Goal: Task Accomplishment & Management: Use online tool/utility

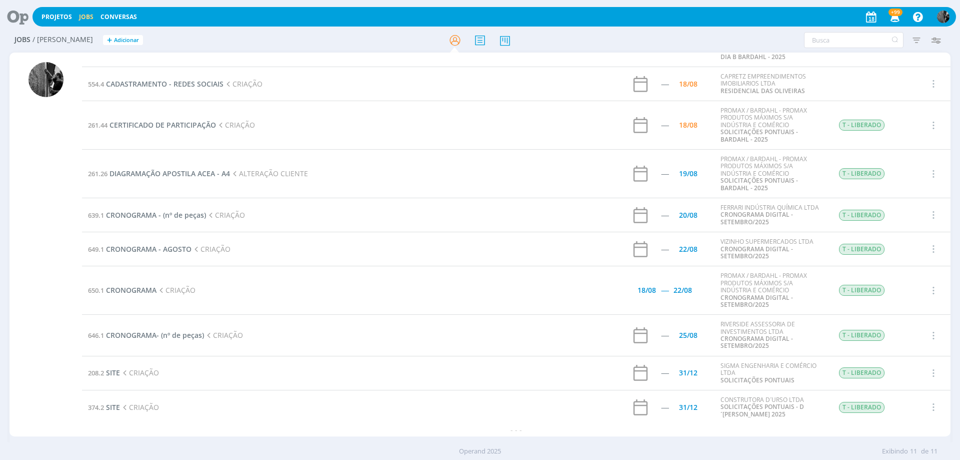
scroll to position [64, 0]
click at [174, 335] on span "CRONOGRAMA- (nº de peças)" at bounding box center [155, 335] width 98 height 10
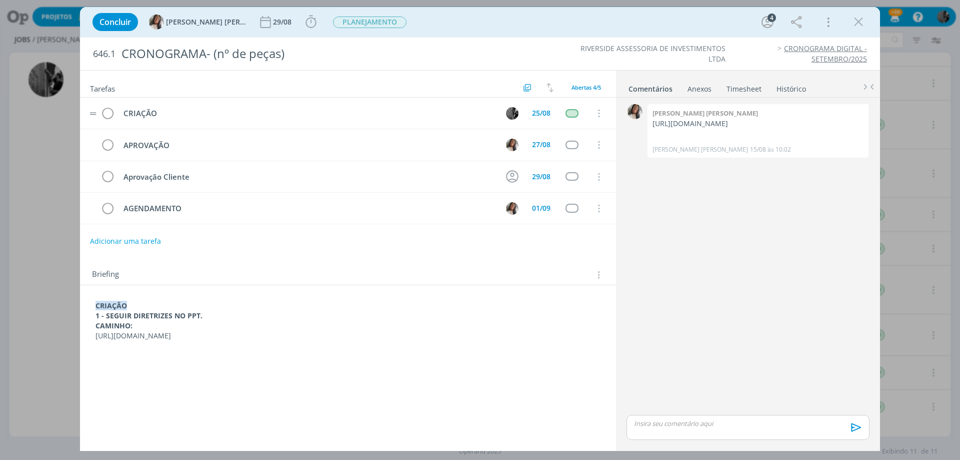
click at [98, 110] on tr "CRIAÇÃO 25/08 Cancelar" at bounding box center [348, 114] width 536 height 32
click at [117, 116] on tr "CRIAÇÃO 25/08 Cancelar" at bounding box center [348, 114] width 536 height 32
click at [110, 113] on icon "dialog" at bounding box center [108, 113] width 14 height 15
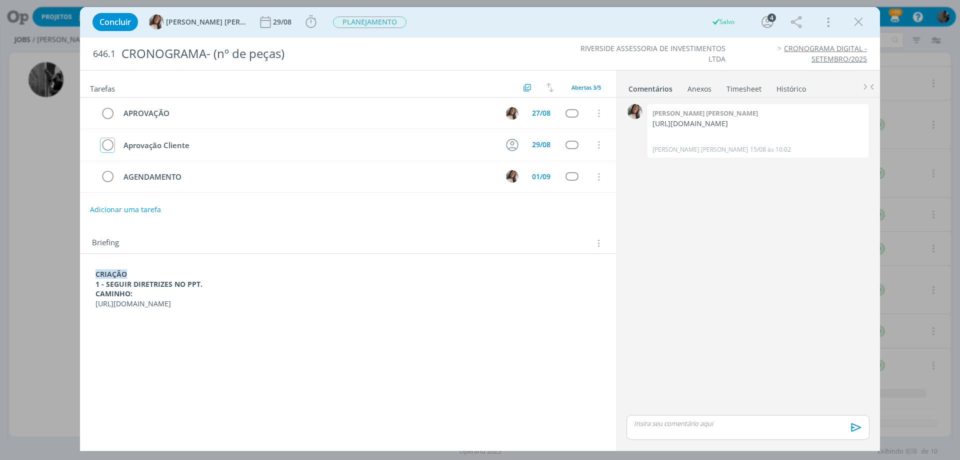
scroll to position [22, 0]
click at [865, 23] on icon "dialog" at bounding box center [858, 22] width 15 height 15
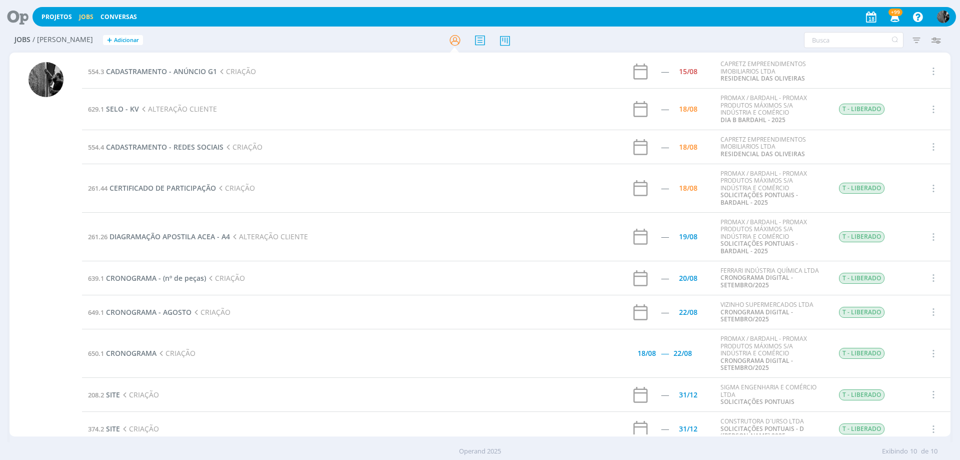
drag, startPoint x: 189, startPoint y: 146, endPoint x: 53, endPoint y: 82, distance: 149.9
drag, startPoint x: 53, startPoint y: 82, endPoint x: 40, endPoint y: 135, distance: 54.2
click at [14, 146] on div at bounding box center [46, 246] width 73 height 382
click at [123, 110] on span "SELO - KV" at bounding box center [122, 109] width 33 height 10
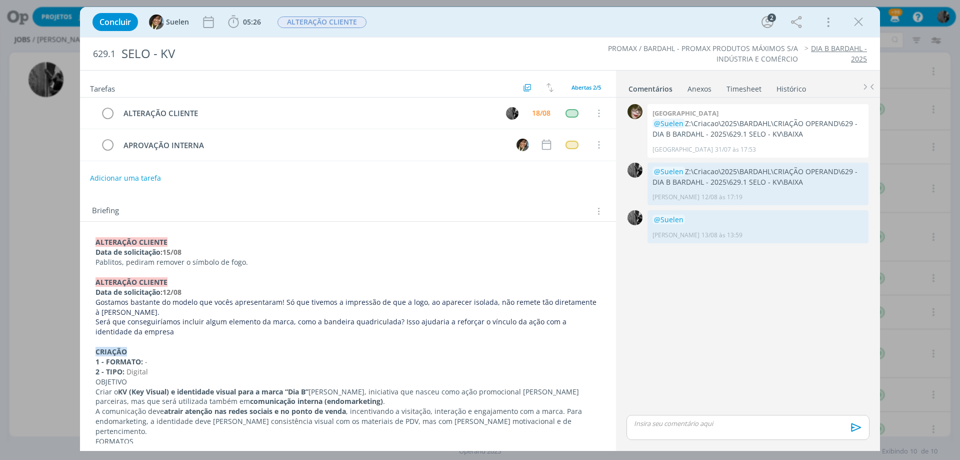
click at [37, 202] on div "Concluir Suelen 05:26 Iniciar Apontar Data * 18/08/2025 Horas * 00:00 Tarefa Se…" at bounding box center [480, 230] width 960 height 460
click at [853, 18] on icon "dialog" at bounding box center [858, 22] width 15 height 15
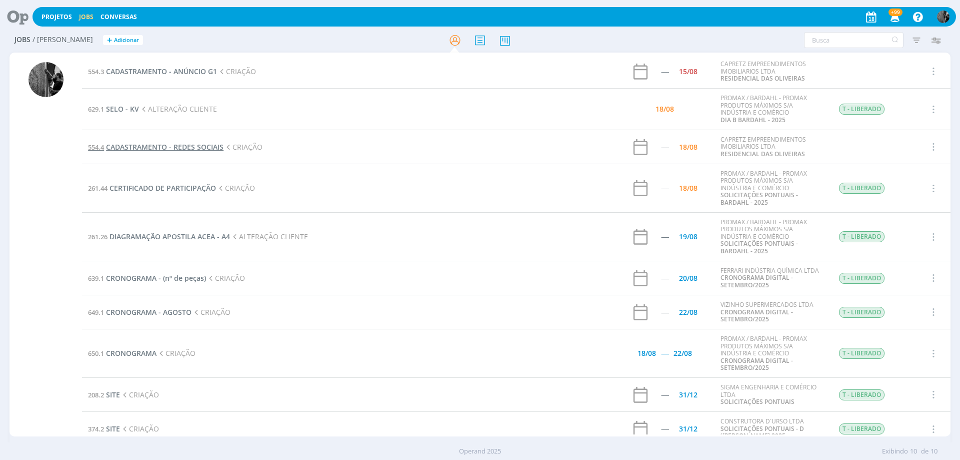
click at [182, 151] on span "CADASTRAMENTO - REDES SOCIAIS" at bounding box center [165, 147] width 118 height 10
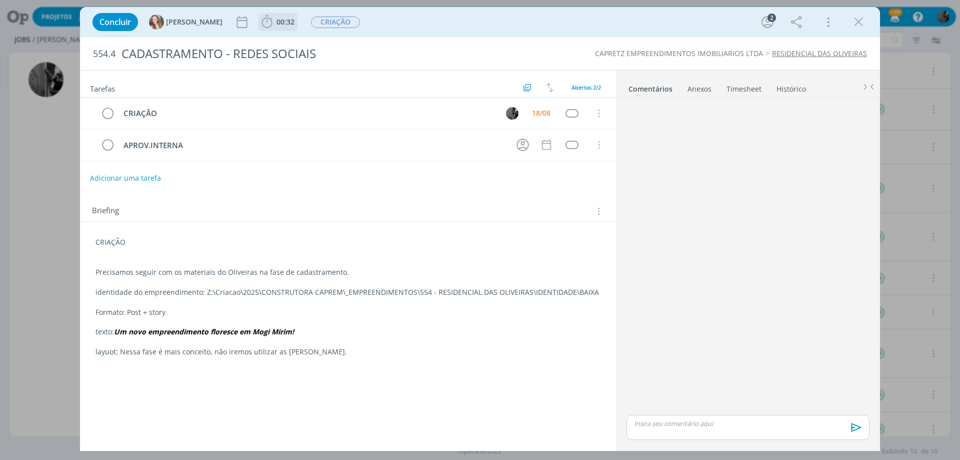
click at [277, 22] on span "00:32" at bounding box center [286, 22] width 18 height 10
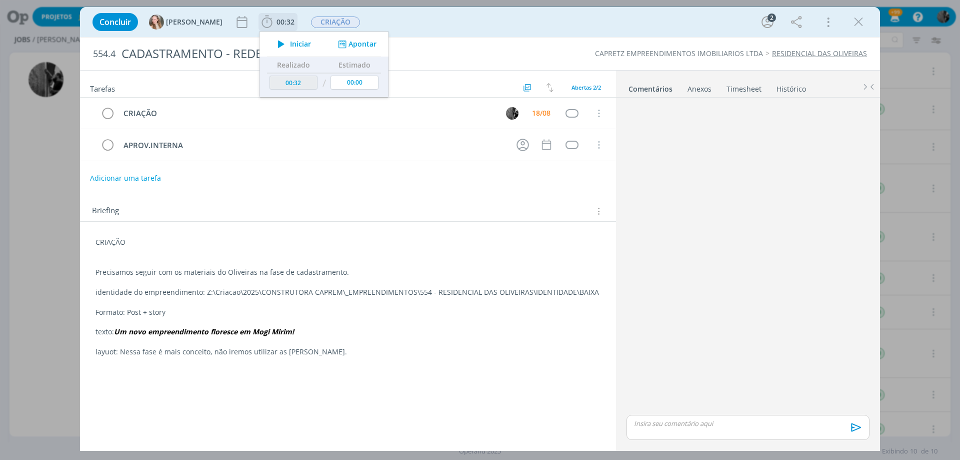
click at [273, 39] on icon "dialog" at bounding box center [282, 44] width 18 height 13
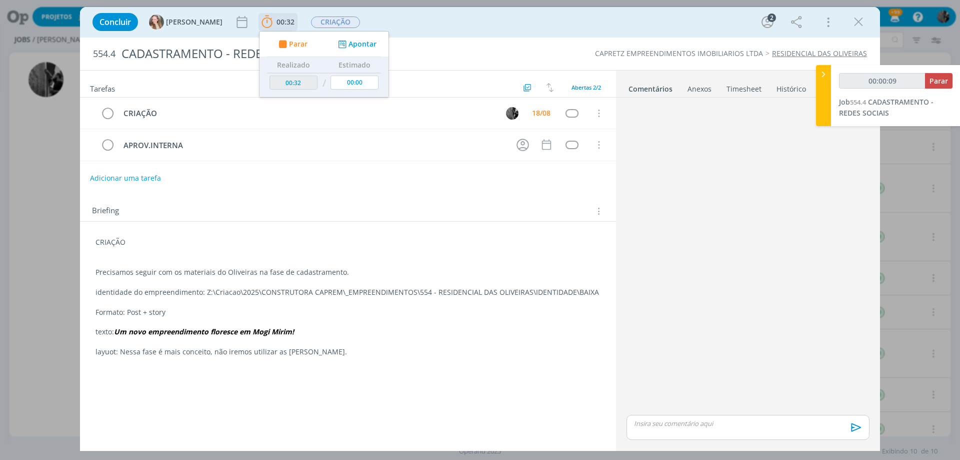
type input "00:00:10"
click at [289, 45] on span "Parar" at bounding box center [298, 44] width 19 height 7
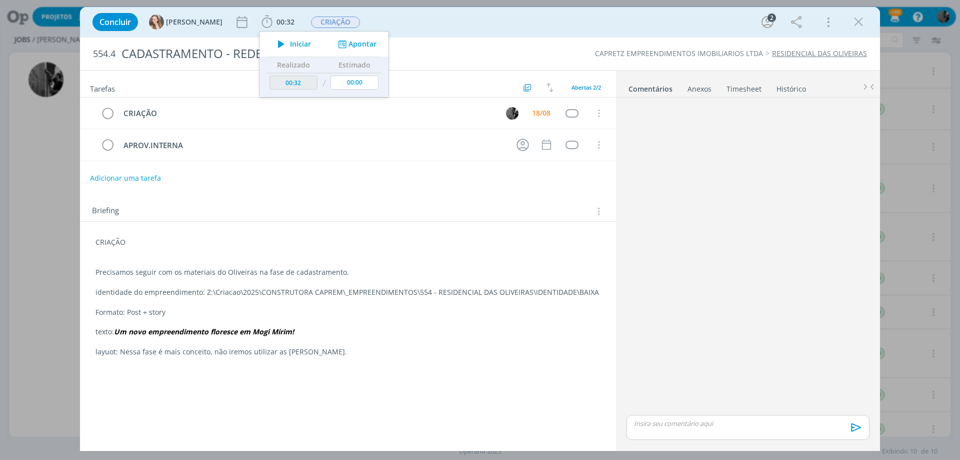
type input "00:33"
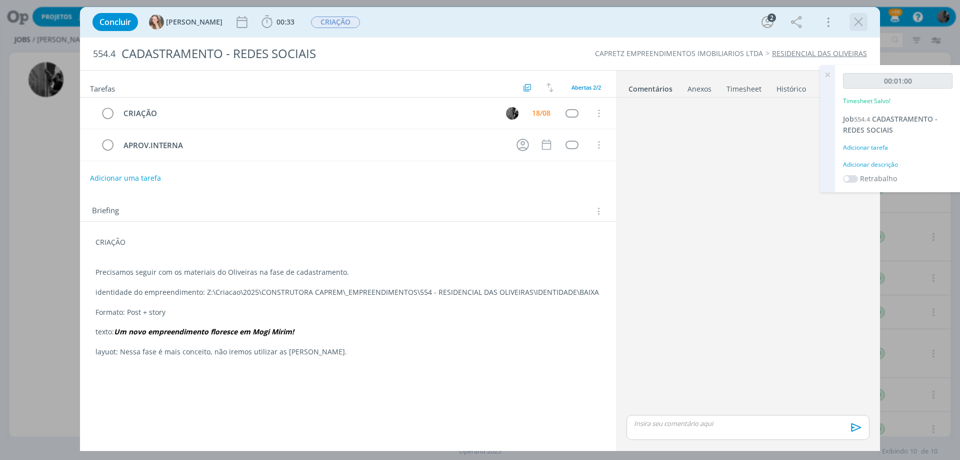
click at [851, 22] on icon "dialog" at bounding box center [858, 22] width 15 height 15
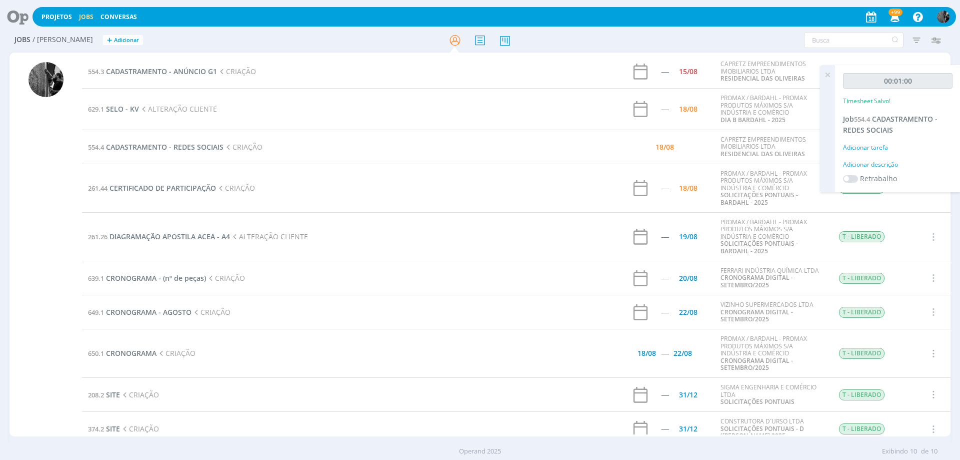
click at [853, 22] on div at bounding box center [480, 230] width 960 height 460
click at [170, 188] on span "CERTIFICADO DE PARTICIPAÇÃO" at bounding box center [163, 188] width 107 height 10
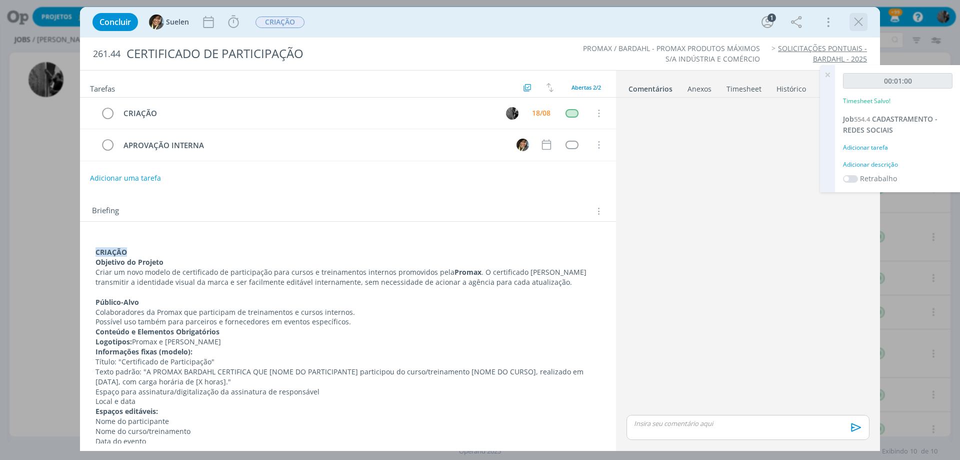
click at [861, 21] on icon "dialog" at bounding box center [858, 22] width 15 height 15
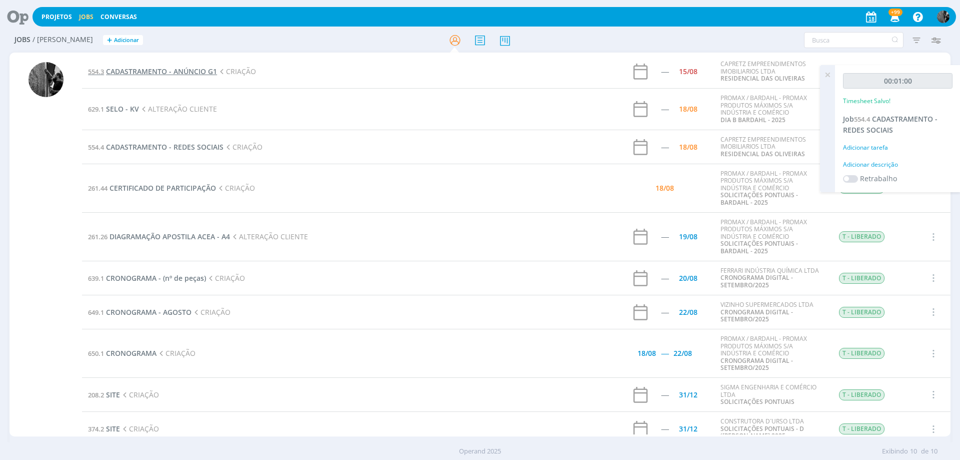
click at [201, 72] on span "CADASTRAMENTO - ANÚNCIO G1" at bounding box center [161, 72] width 111 height 10
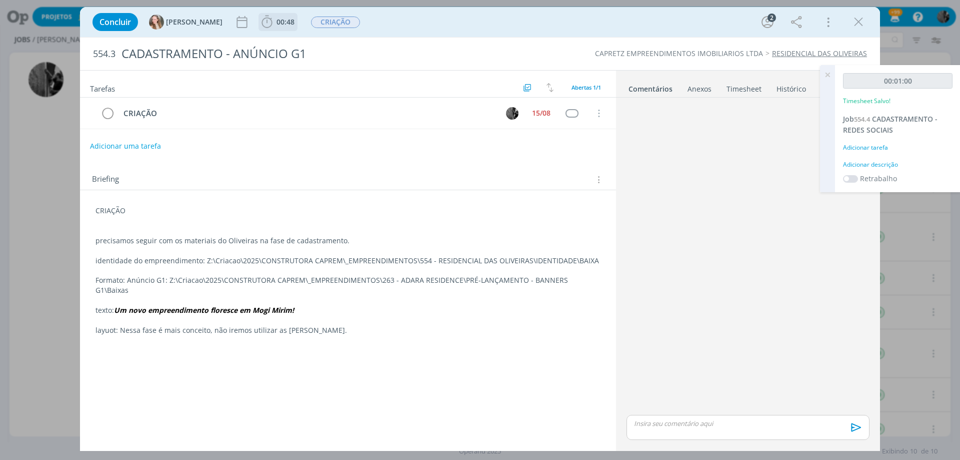
click at [260, 26] on icon "dialog" at bounding box center [267, 22] width 15 height 15
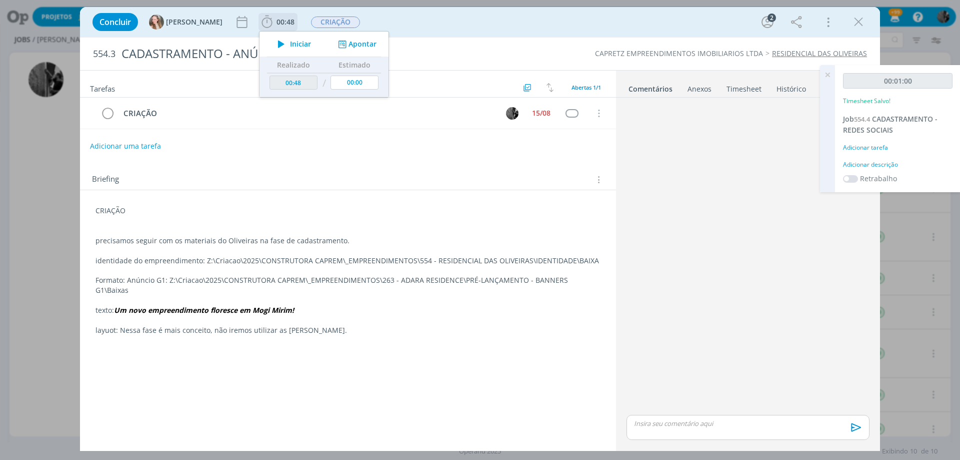
click at [272, 40] on button "Iniciar" at bounding box center [292, 44] width 40 height 14
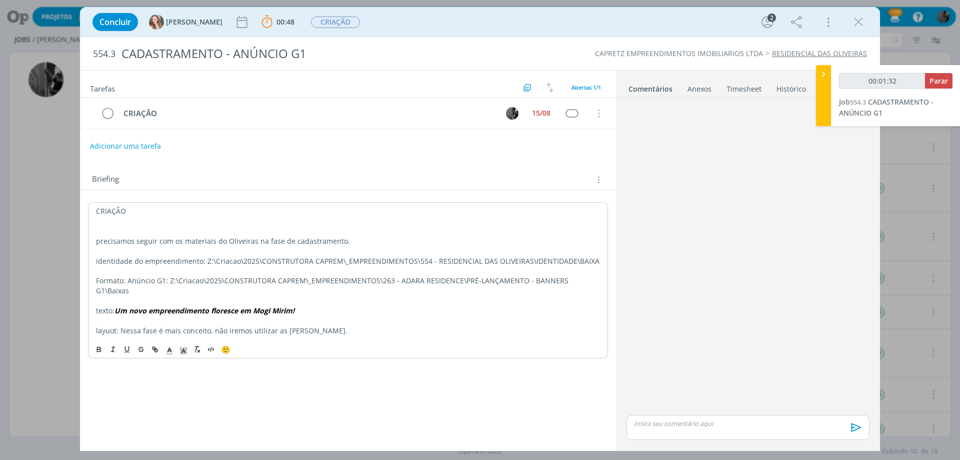
drag, startPoint x: 167, startPoint y: 280, endPoint x: 488, endPoint y: 299, distance: 321.1
click at [488, 306] on p "texto: Um novo empreendimento floresce em Mogi Mirim!" at bounding box center [348, 311] width 504 height 10
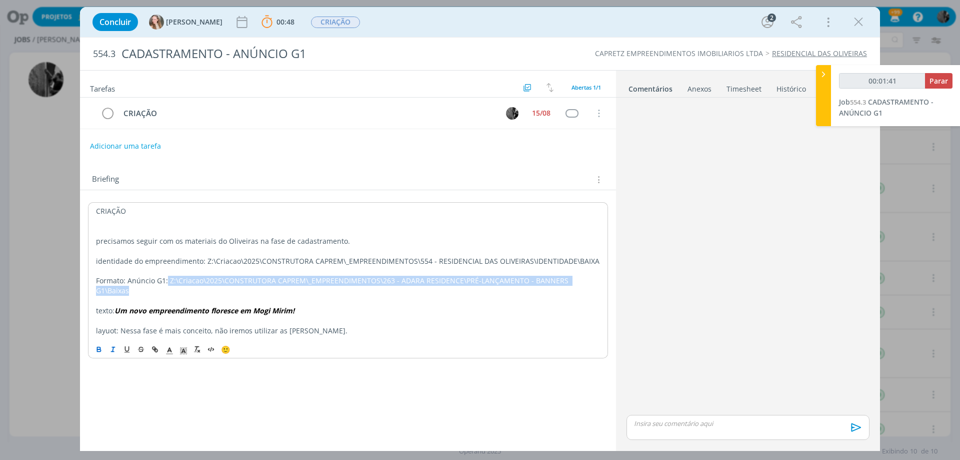
drag, startPoint x: 166, startPoint y: 278, endPoint x: 598, endPoint y: 278, distance: 431.5
click at [598, 278] on p "Formato: Anúncio G1: Z:\Criacao\2025\CONSTRUTORA CAPREM\_EMPREENDIMENTOS\263 - …" at bounding box center [348, 286] width 504 height 20
copy p "Z:\Criacao\2025\CONSTRUTORA CAPREM\_EMPREENDIMENTOS\263 - ADARA RESIDENCE\PRÉ-L…"
click at [643, 88] on link "Comentários" at bounding box center [650, 87] width 45 height 15
click at [645, 92] on link "Comentários" at bounding box center [650, 87] width 45 height 15
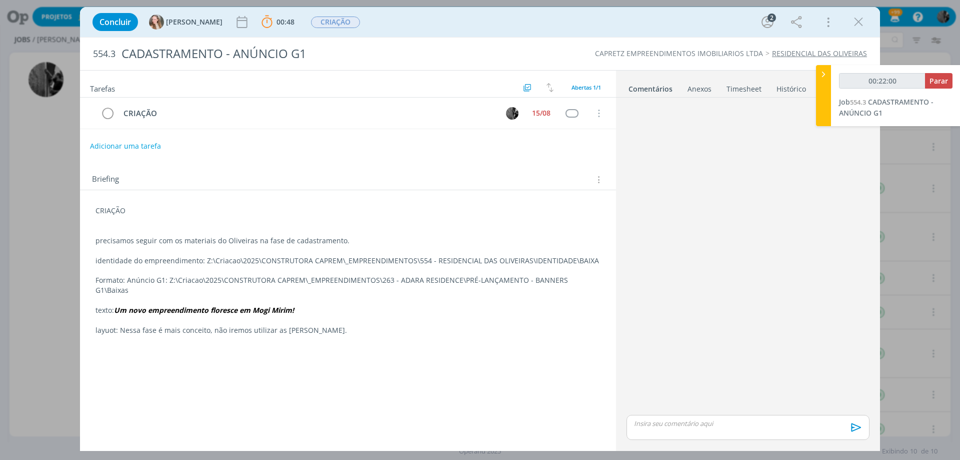
click at [730, 414] on div "🙂 Ctrl + ENTER para enviar" at bounding box center [748, 431] width 251 height 36
type input "00:22:01"
click at [731, 419] on p "dialog" at bounding box center [748, 423] width 227 height 9
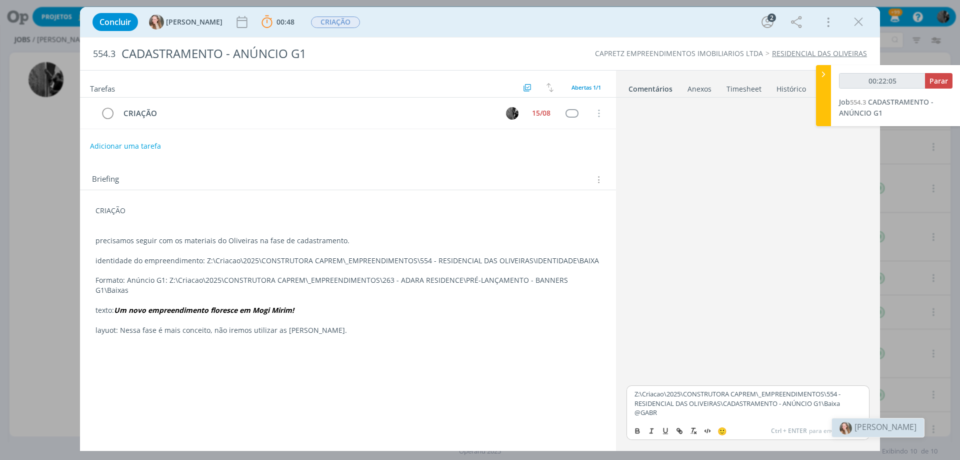
click at [864, 423] on span "[PERSON_NAME]" at bounding box center [886, 426] width 62 height 11
click at [858, 428] on icon "dialog" at bounding box center [855, 430] width 15 height 15
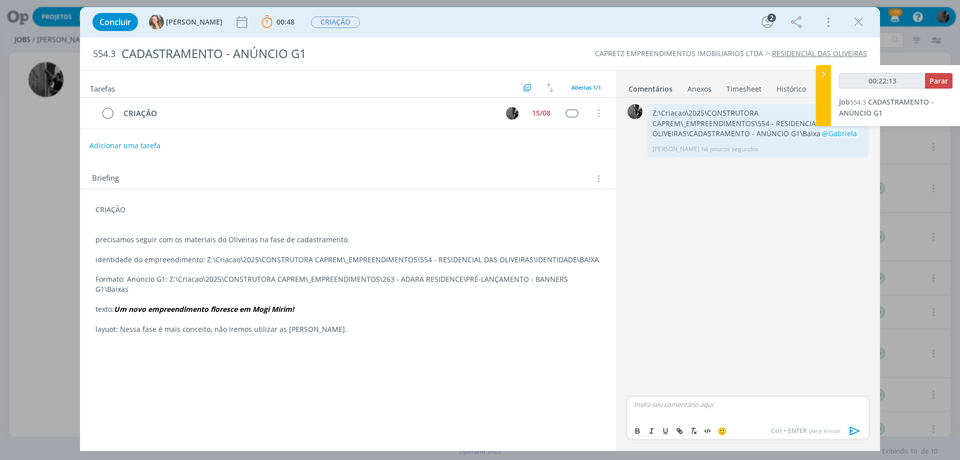
click at [150, 143] on button "Adicionar uma tarefa" at bounding box center [125, 145] width 71 height 17
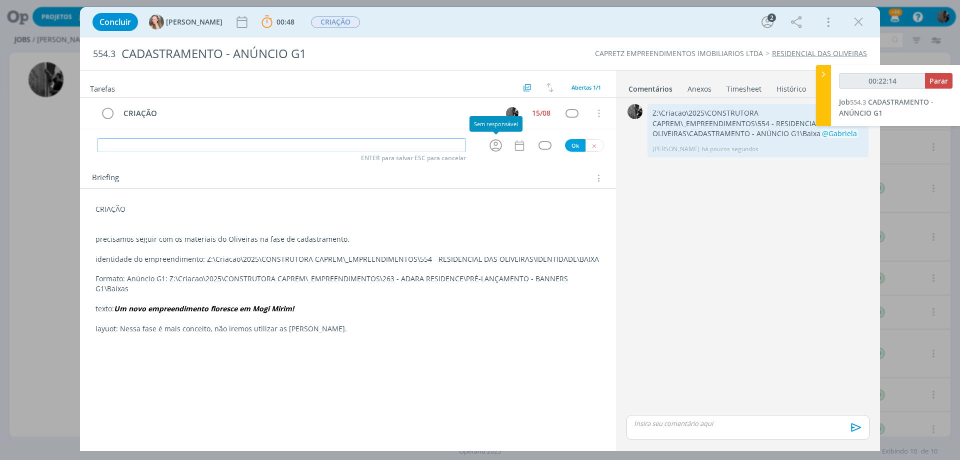
click at [496, 145] on icon "dialog" at bounding box center [496, 146] width 16 height 16
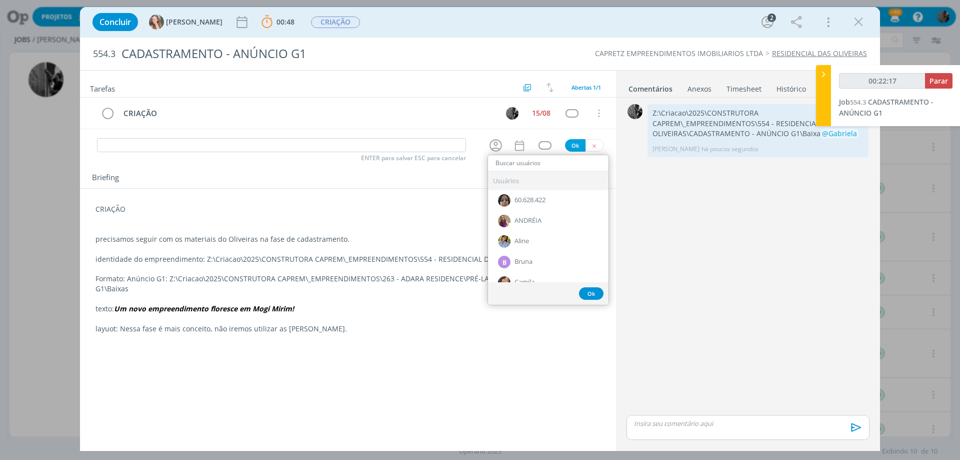
type input "00:22:18"
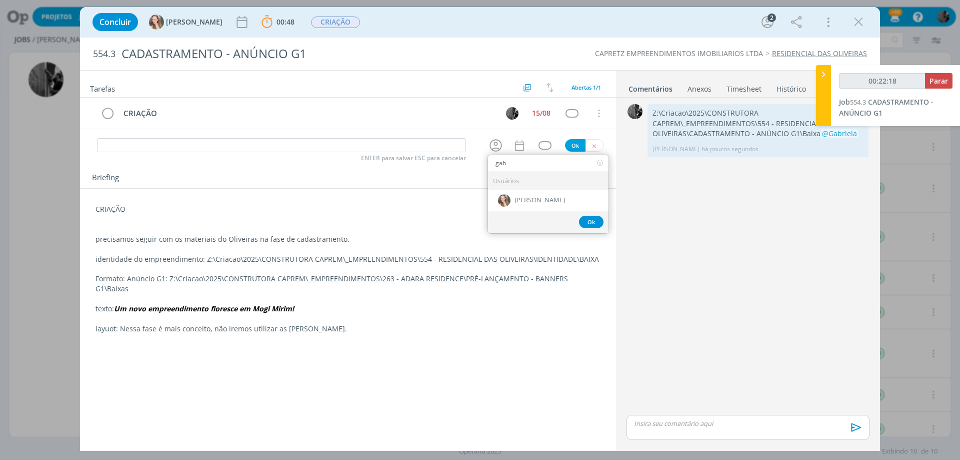
type input "gabr"
type input "00:22:19"
type input "gabri"
type input "00:22:20"
type input "gabri"
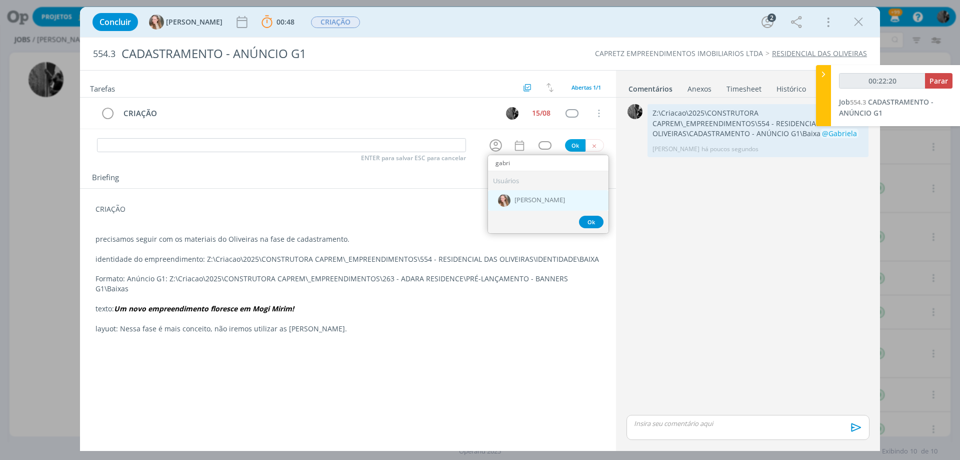
click at [535, 202] on span "[PERSON_NAME]" at bounding box center [540, 201] width 51 height 8
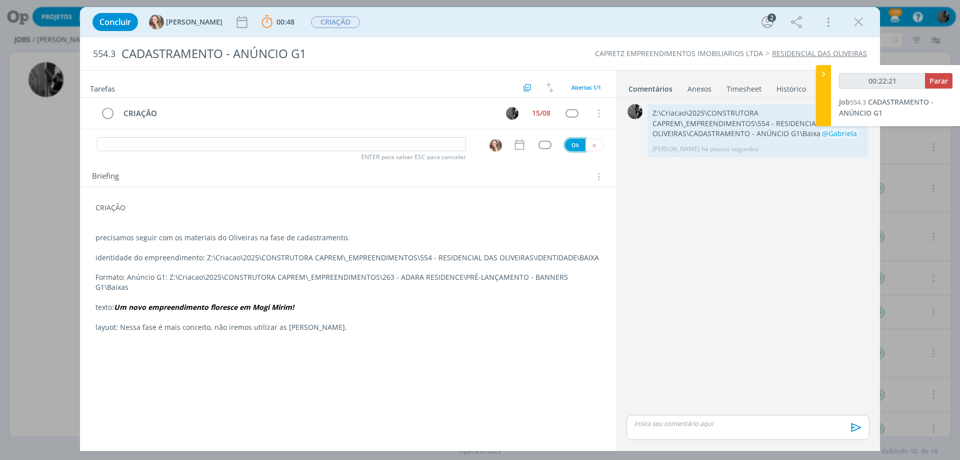
click at [575, 144] on button "Ok" at bounding box center [575, 145] width 21 height 13
type input "00:22:23"
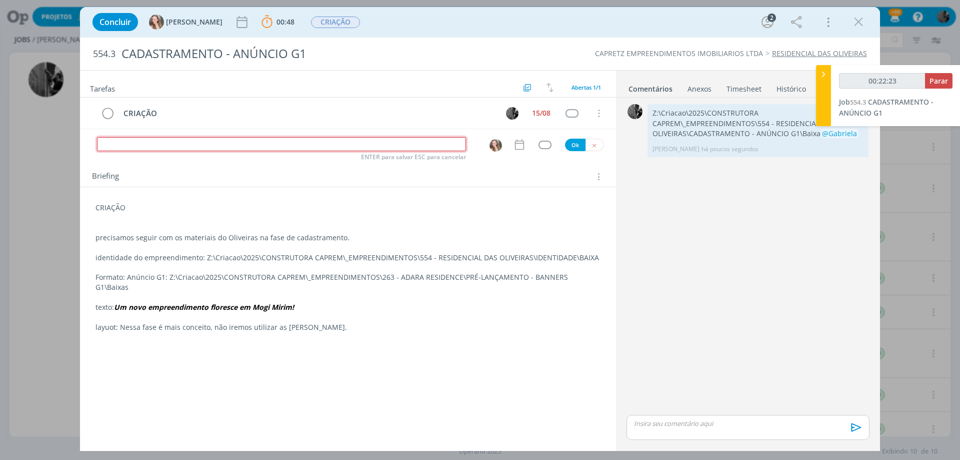
click at [425, 151] on input "dialog" at bounding box center [281, 144] width 369 height 14
type input "A"
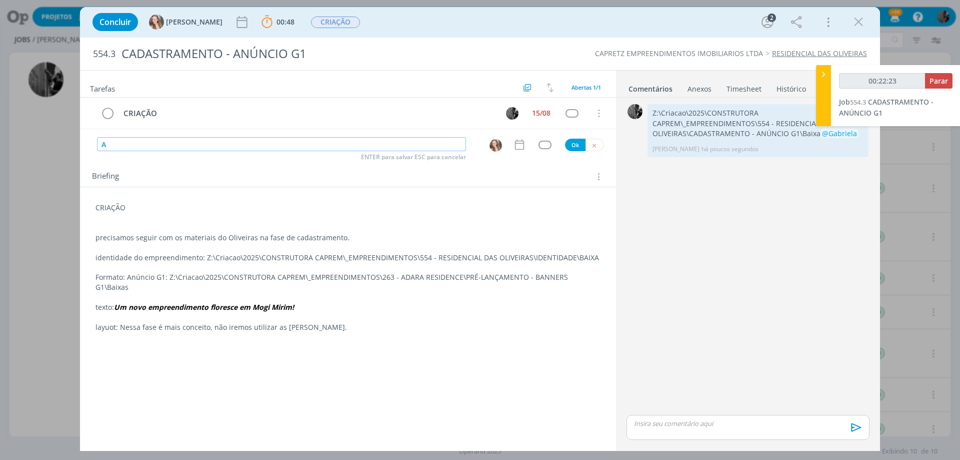
type input "00:22:24"
type input "ATENDI"
type input "00:22:25"
type input "ATENDITMENTO"
type input "00:22:27"
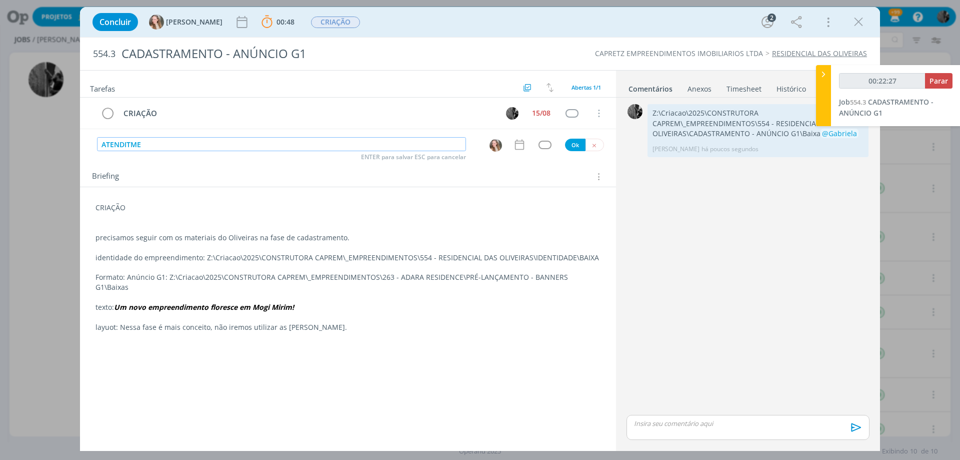
type input "ATENDITM"
type input "00:22:28"
type input "ATENDIME"
type input "00:22:29"
type input "ATENDIMENTO"
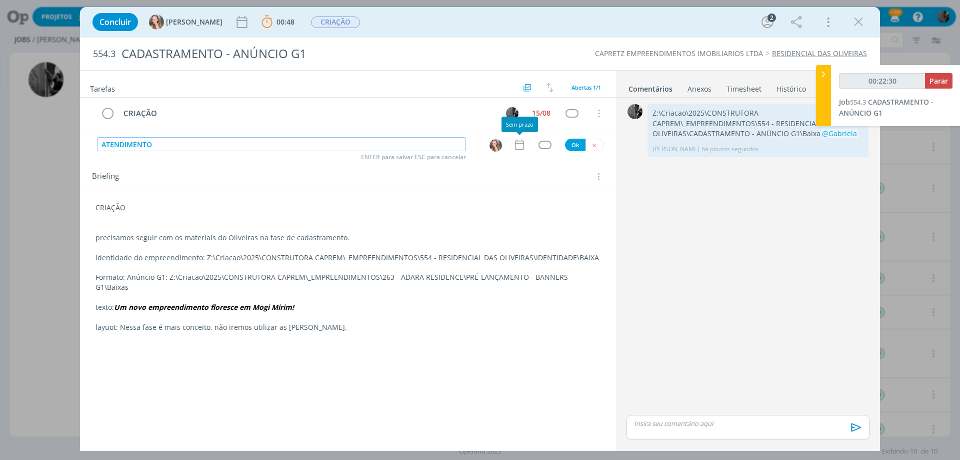
type input "00:22:31"
type input "ATENDIMENTO"
click at [526, 164] on div "Briefing Briefings Predefinidos Versões do Briefing Ver Briefing do Projeto" at bounding box center [348, 173] width 536 height 27
click at [541, 143] on div "dialog" at bounding box center [545, 145] width 13 height 9
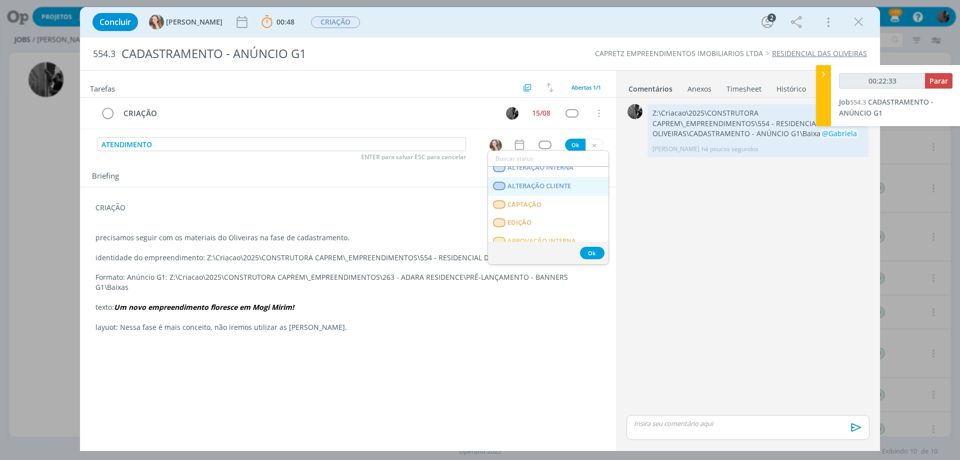
scroll to position [100, 0]
click at [553, 239] on span "APROVAÇÃO INTERNA" at bounding box center [542, 241] width 69 height 8
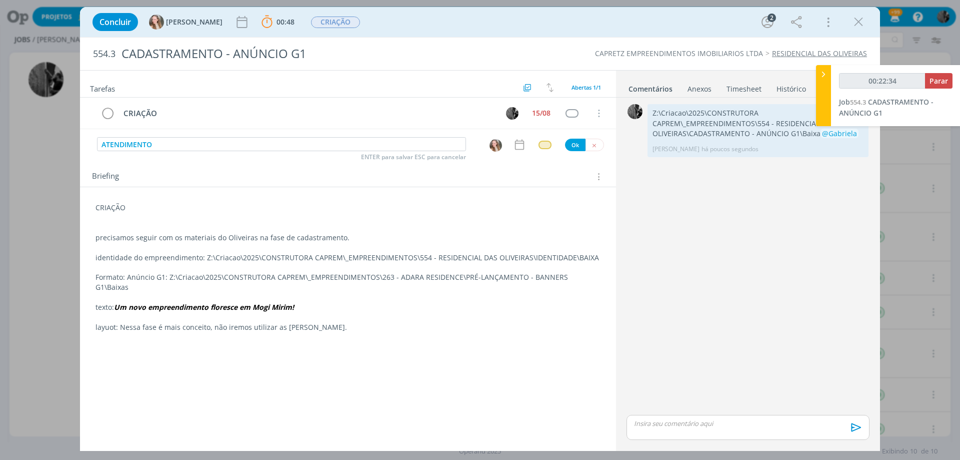
type input "00:22:35"
click at [581, 142] on button "Ok" at bounding box center [575, 145] width 21 height 13
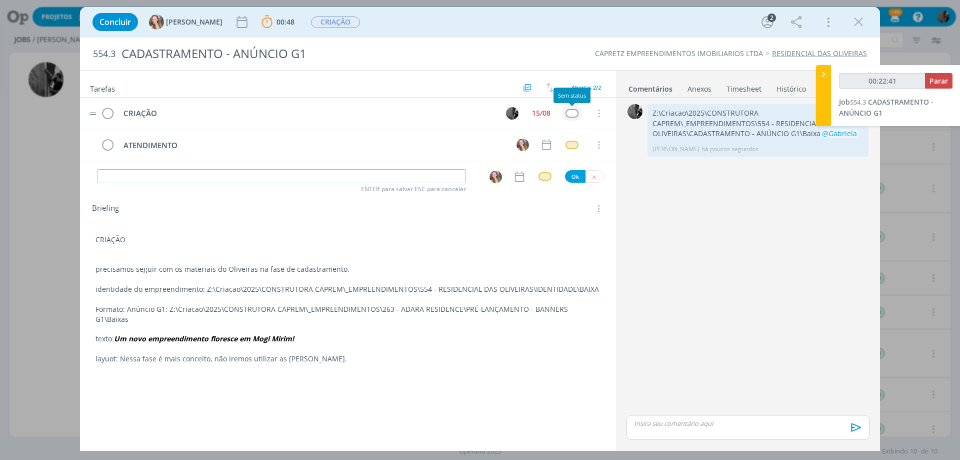
click at [568, 113] on div "dialog" at bounding box center [572, 113] width 13 height 9
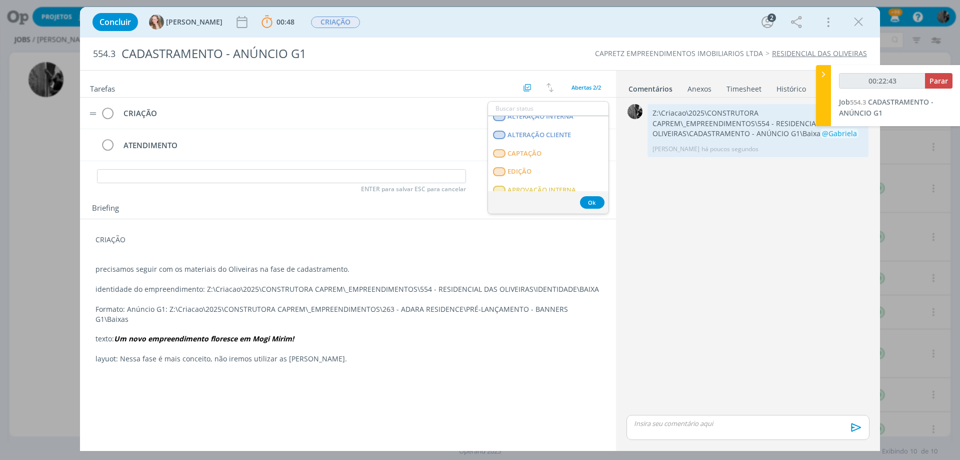
scroll to position [150, 0]
click at [361, 120] on td "CRIAÇÃO" at bounding box center [306, 114] width 378 height 18
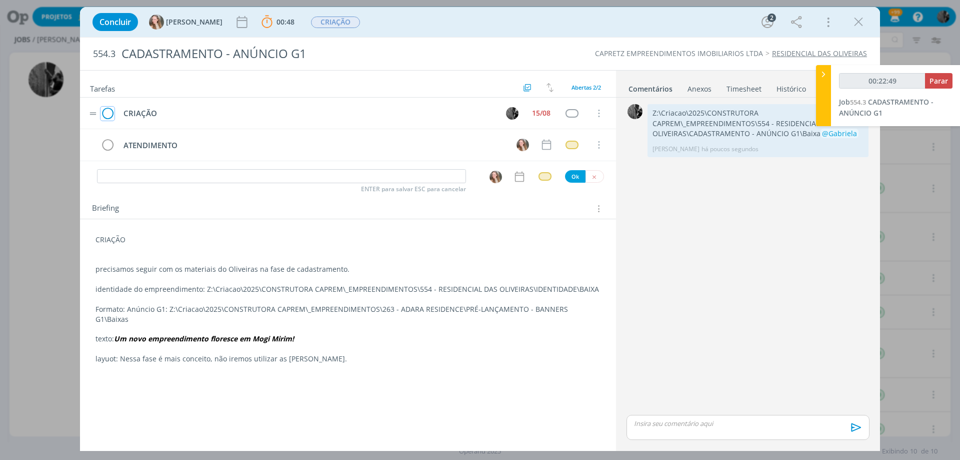
click at [111, 114] on icon "dialog" at bounding box center [108, 113] width 14 height 15
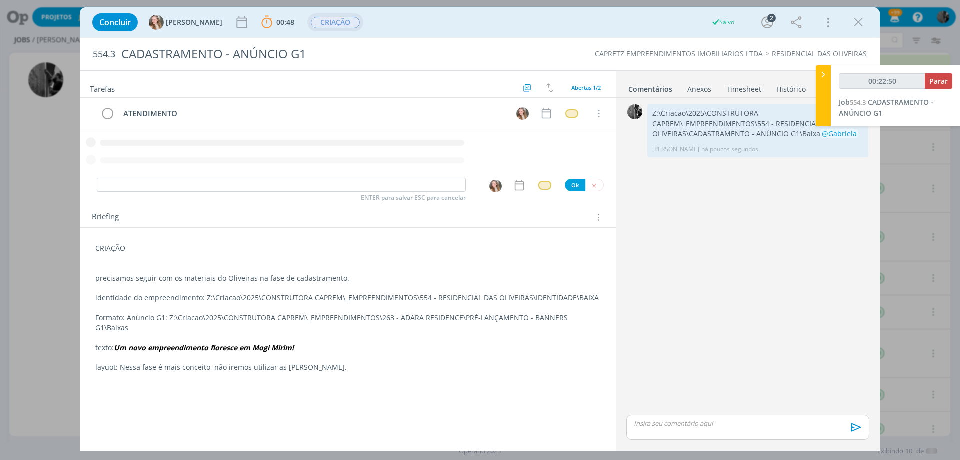
click at [311, 24] on span "CRIAÇÃO" at bounding box center [335, 23] width 49 height 12
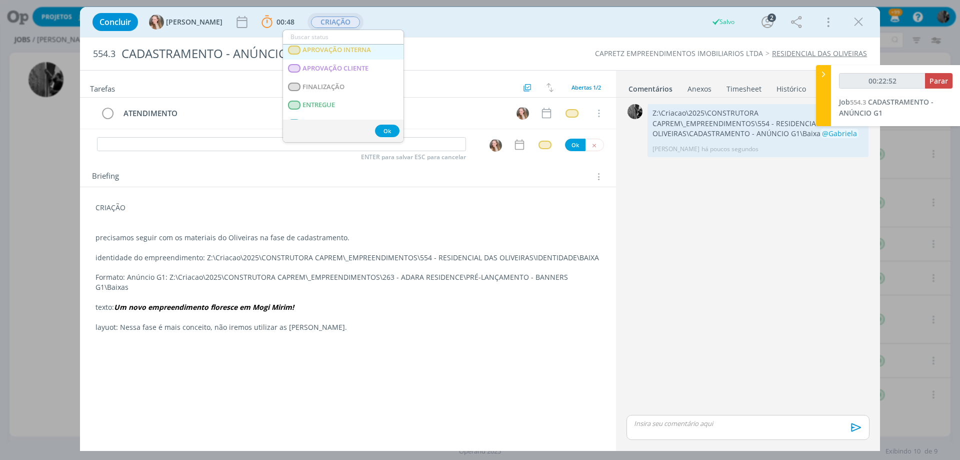
click at [354, 48] on span "APROVAÇÃO INTERNA" at bounding box center [337, 50] width 69 height 8
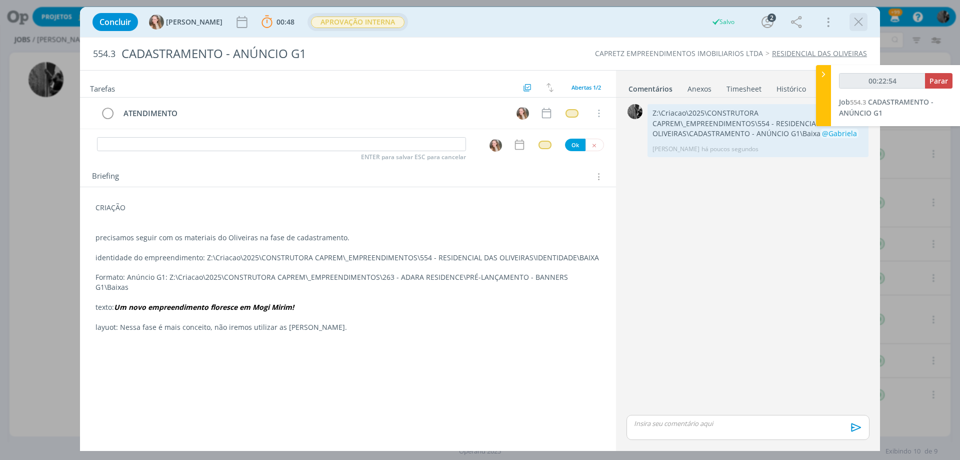
click at [857, 24] on icon "dialog" at bounding box center [858, 22] width 15 height 15
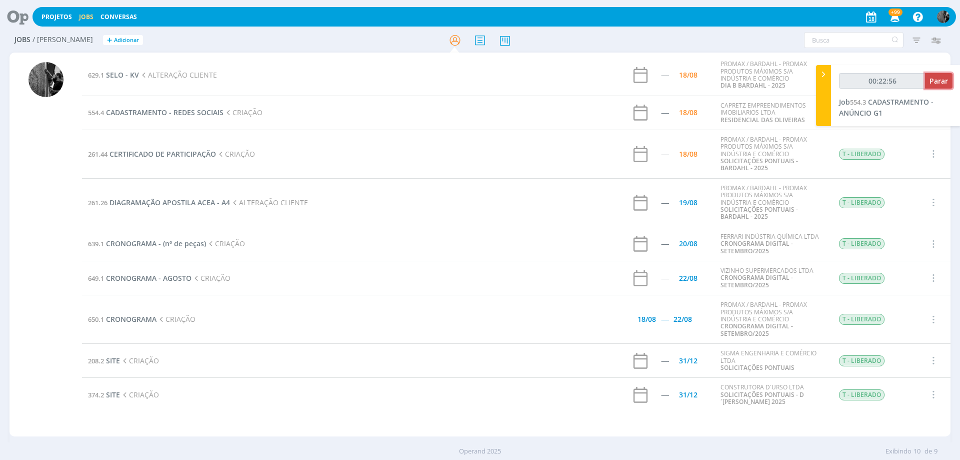
click at [936, 83] on span "Parar" at bounding box center [939, 81] width 19 height 10
type input "00:23:00"
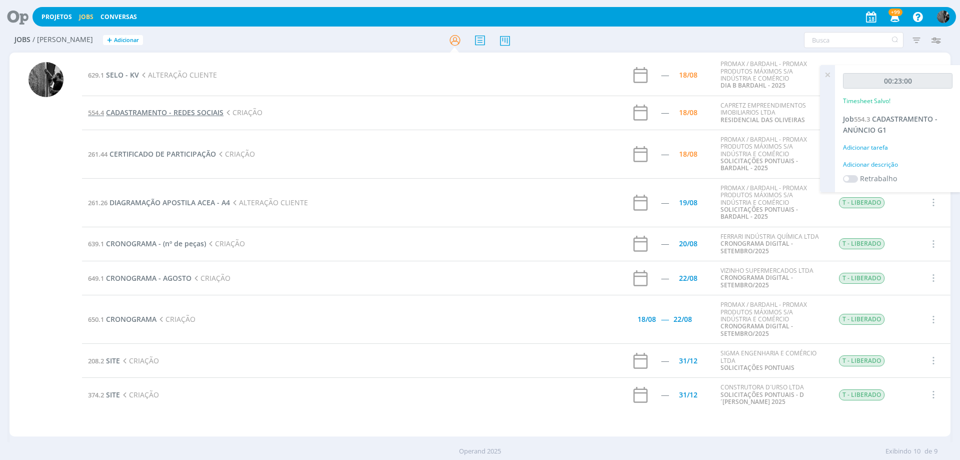
click at [160, 110] on span "CADASTRAMENTO - REDES SOCIAIS" at bounding box center [165, 113] width 118 height 10
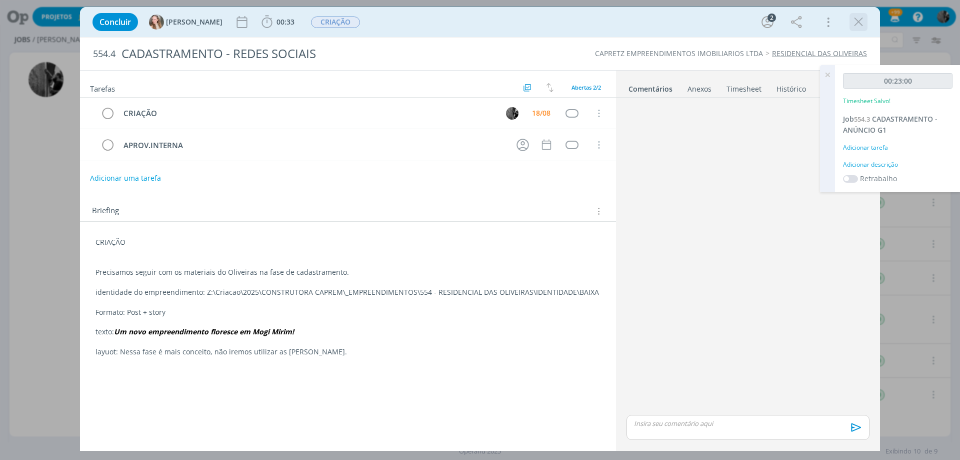
click at [862, 19] on icon "dialog" at bounding box center [858, 22] width 15 height 15
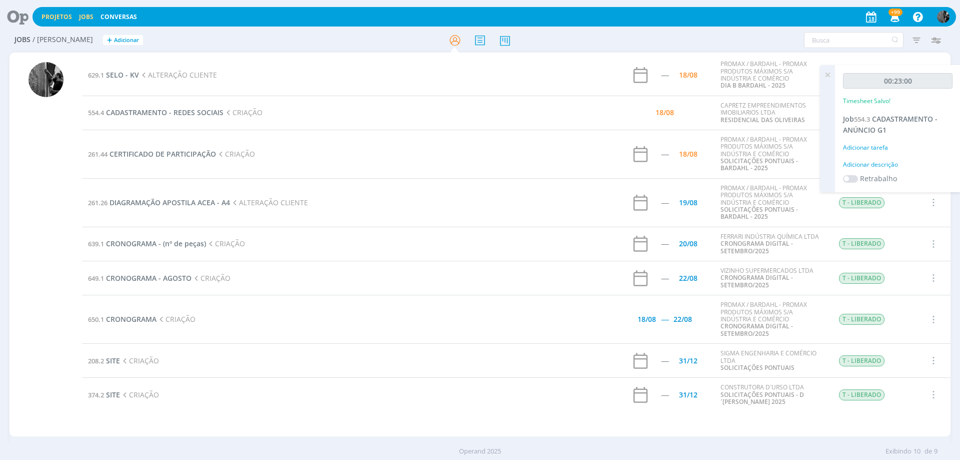
click at [50, 14] on link "Projetos" at bounding box center [57, 17] width 31 height 9
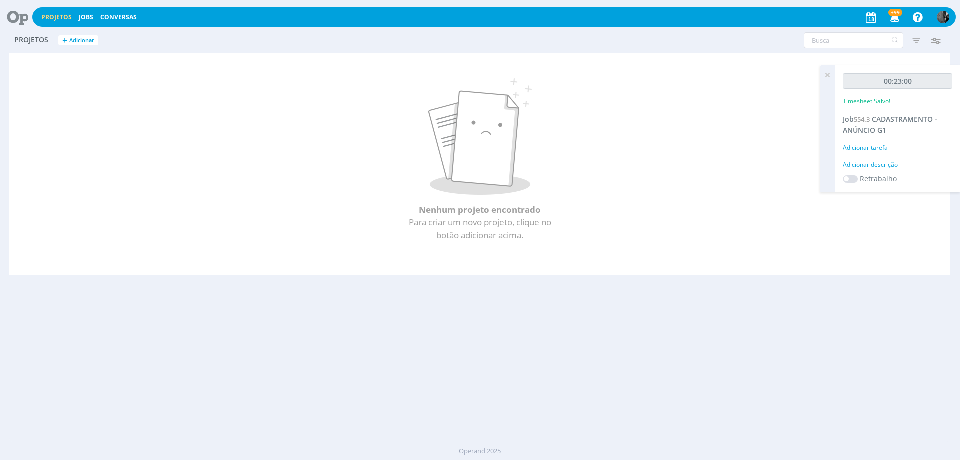
click at [86, 10] on div "Projetos Jobs Conversas +99 Notificações Central de Ajuda Área de Membros Impla…" at bounding box center [495, 17] width 924 height 20
click at [86, 22] on div "Projetos Jobs Conversas +99 Notificações Central de Ajuda Área de Membros Impla…" at bounding box center [495, 17] width 924 height 20
click at [86, 21] on link "Jobs" at bounding box center [86, 17] width 15 height 9
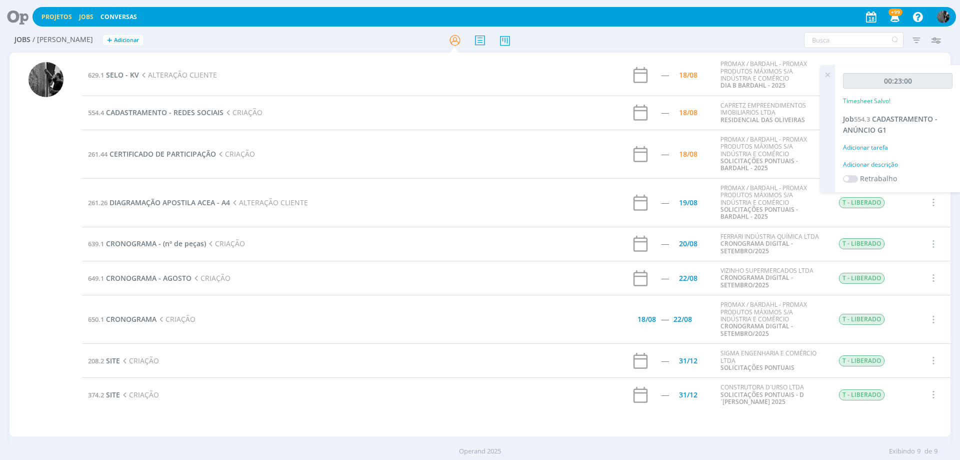
click at [67, 20] on link "Projetos" at bounding box center [57, 17] width 31 height 9
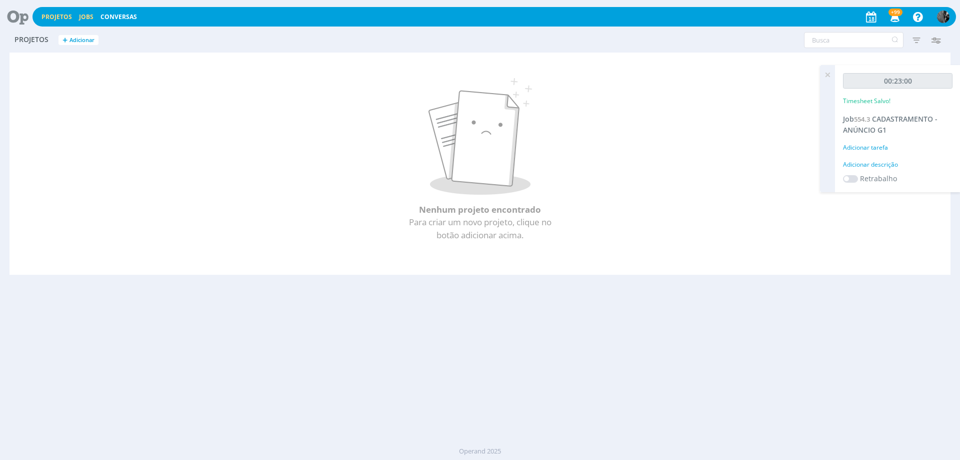
click at [85, 13] on link "Jobs" at bounding box center [86, 17] width 15 height 9
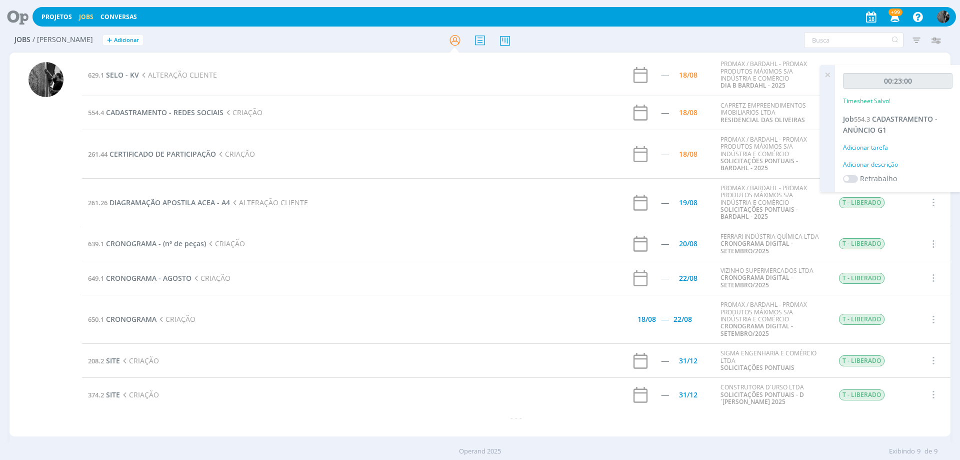
click at [902, 98] on div "00:23:00 Timesheet Salvo!" at bounding box center [898, 93] width 110 height 41
click at [894, 119] on span "CADASTRAMENTO - ANÚNCIO G1" at bounding box center [890, 124] width 95 height 21
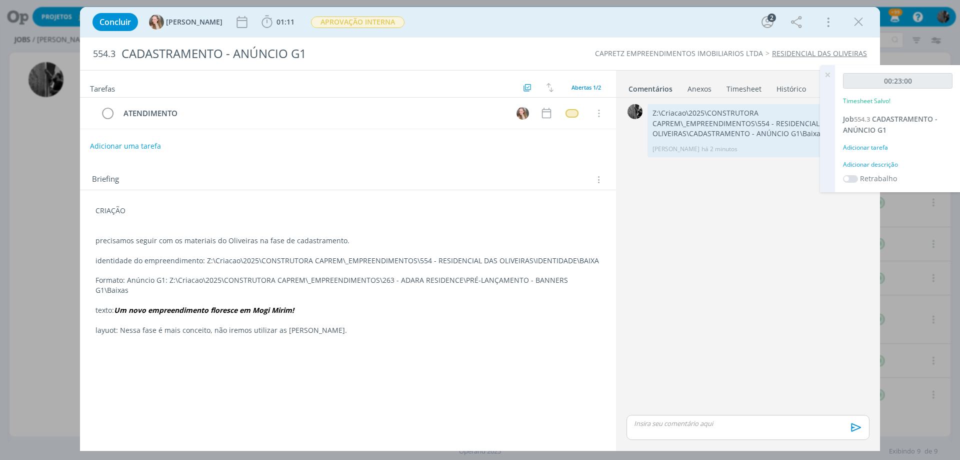
drag, startPoint x: 303, startPoint y: 300, endPoint x: 122, endPoint y: 300, distance: 181.5
click at [122, 305] on p "texto: Um novo empreendimento floresce em Mogi Mirim!" at bounding box center [348, 310] width 505 height 10
copy em "Um novo empreendimento floresce em Mogi Mirim!"
click at [858, 21] on icon "dialog" at bounding box center [858, 22] width 15 height 15
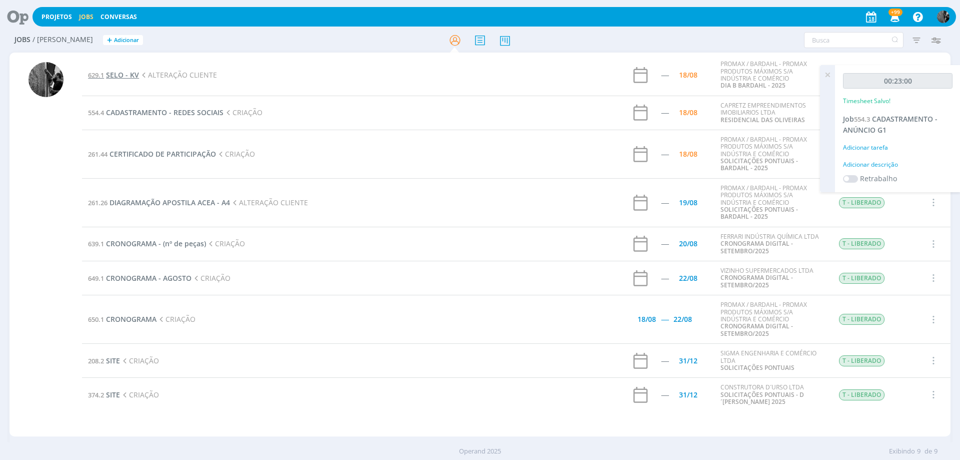
click at [128, 75] on span "SELO - KV" at bounding box center [122, 75] width 33 height 10
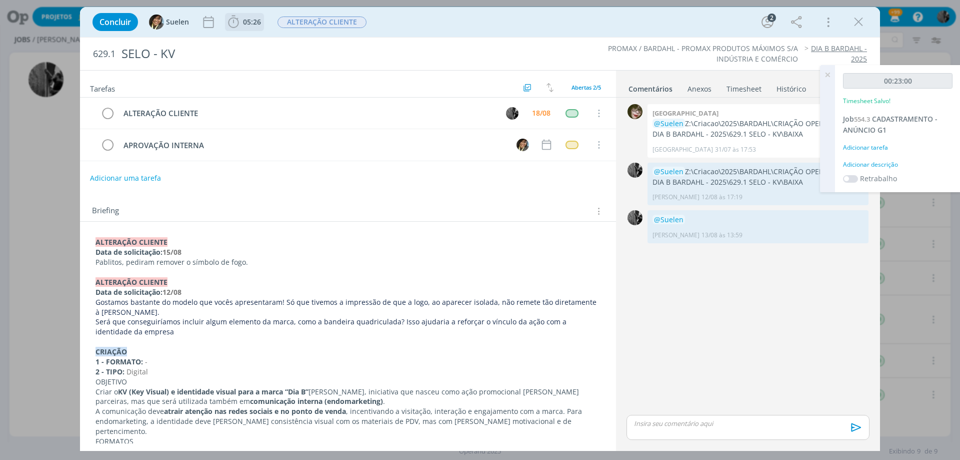
click at [231, 24] on icon "dialog" at bounding box center [233, 22] width 15 height 15
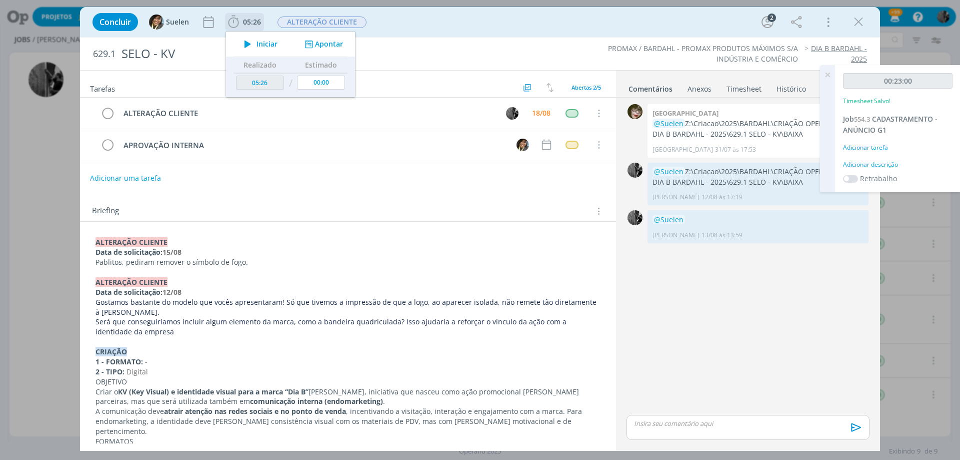
click at [242, 42] on icon "dialog" at bounding box center [248, 44] width 18 height 13
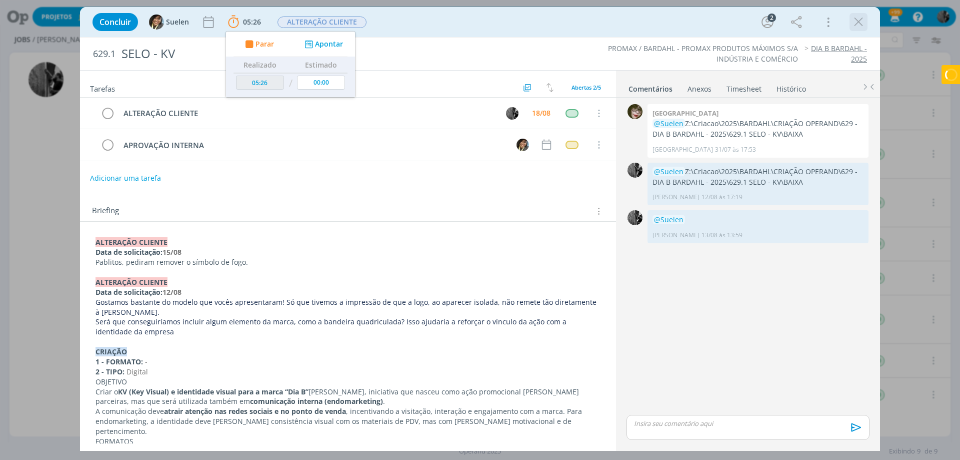
click at [858, 28] on icon "dialog" at bounding box center [858, 22] width 15 height 15
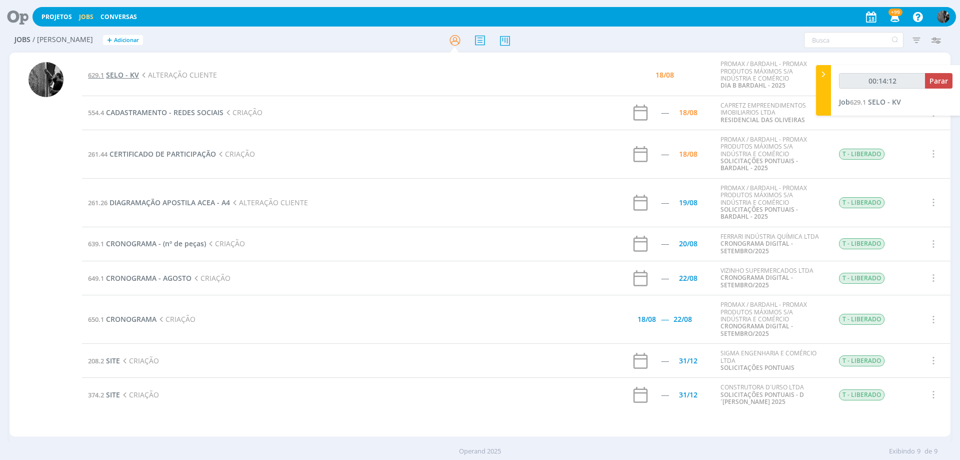
click at [124, 73] on span "SELO - KV" at bounding box center [122, 75] width 33 height 10
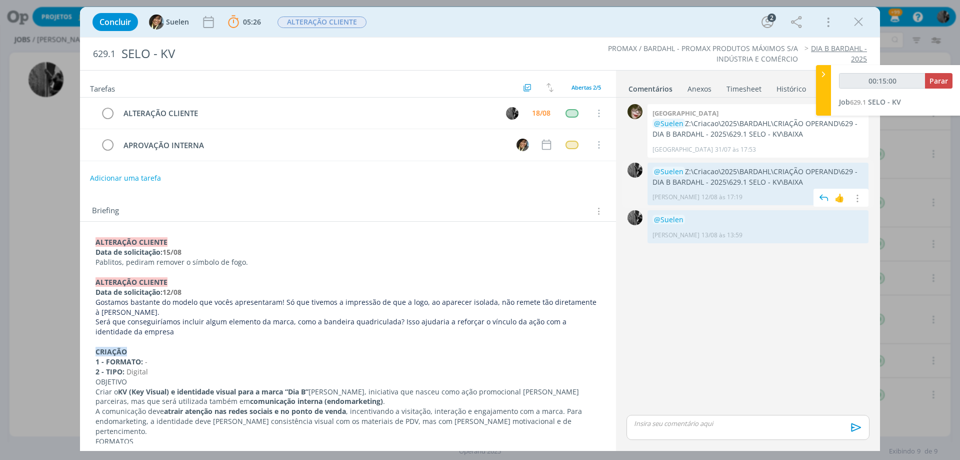
drag, startPoint x: 807, startPoint y: 181, endPoint x: 681, endPoint y: 168, distance: 126.2
click at [681, 168] on p "@Suelen Z:\Criacao\2025\BARDAHL\CRIAÇÃO OPERAND\629 - DIA B BARDAHL - 2025\629.…" at bounding box center [758, 177] width 211 height 21
copy p "Z:\Criacao\2025\BARDAHL\CRIAÇÃO OPERAND\629 - DIA B BARDAHL - 2025\629.1 SELO -…"
click at [755, 182] on p "@Suelen Z:\Criacao\2025\BARDAHL\CRIAÇÃO OPERAND\629 - DIA B BARDAHL - 2025\629.…" at bounding box center [758, 177] width 211 height 21
drag, startPoint x: 804, startPoint y: 178, endPoint x: 685, endPoint y: 167, distance: 119.0
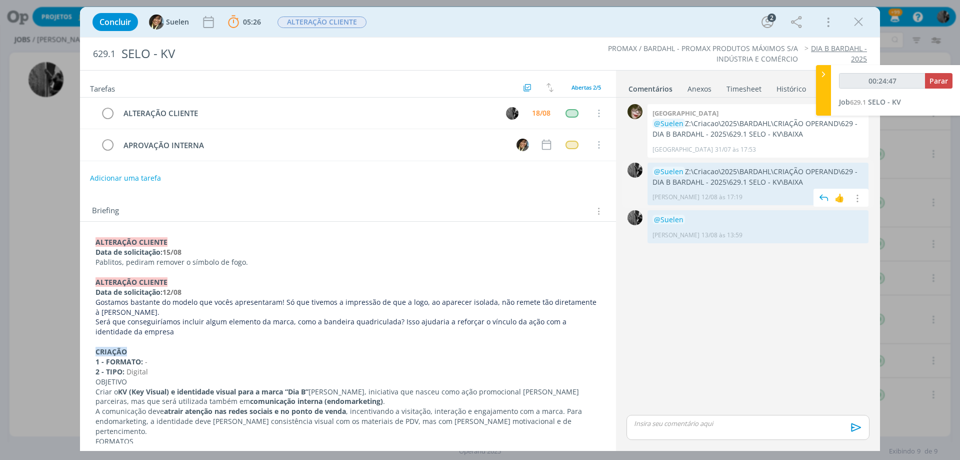
click at [685, 167] on p "@Suelen Z:\Criacao\2025\BARDAHL\CRIAÇÃO OPERAND\629 - DIA B BARDAHL - 2025\629.…" at bounding box center [758, 177] width 211 height 21
copy p "Z:\Criacao\2025\BARDAHL\CRIAÇÃO OPERAND\629 - DIA B BARDAHL - 2025\629.1 SELO -…"
click at [692, 424] on p "dialog" at bounding box center [748, 423] width 227 height 9
type input "00:26:42"
click at [748, 427] on span "Suelen" at bounding box center [757, 426] width 26 height 11
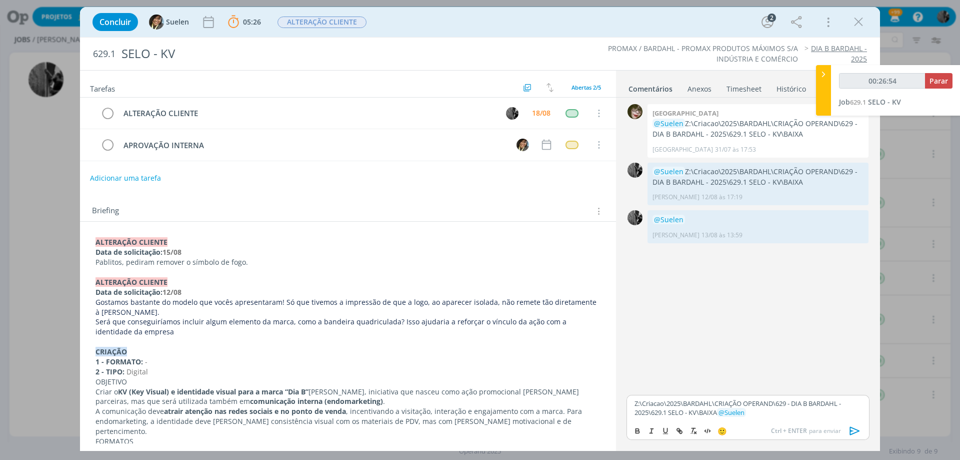
click at [854, 429] on icon "dialog" at bounding box center [855, 430] width 10 height 9
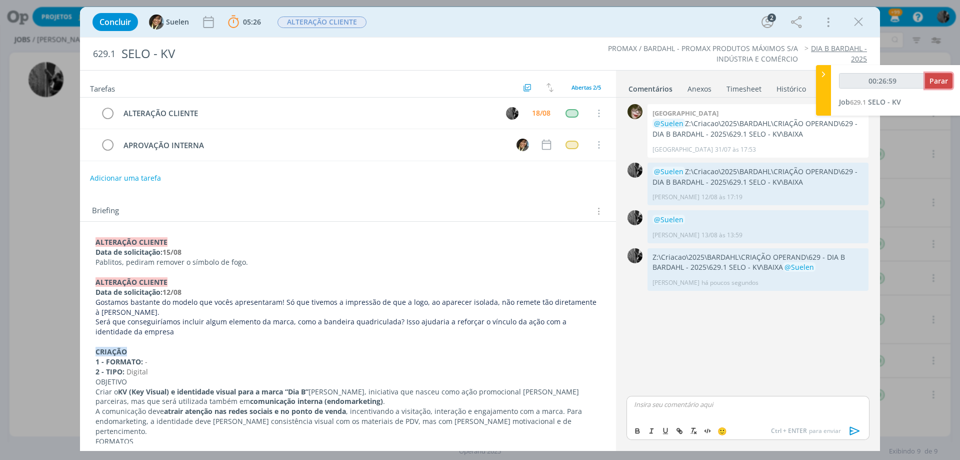
click at [928, 81] on button "Parar" at bounding box center [939, 81] width 28 height 16
type input "00:27:00"
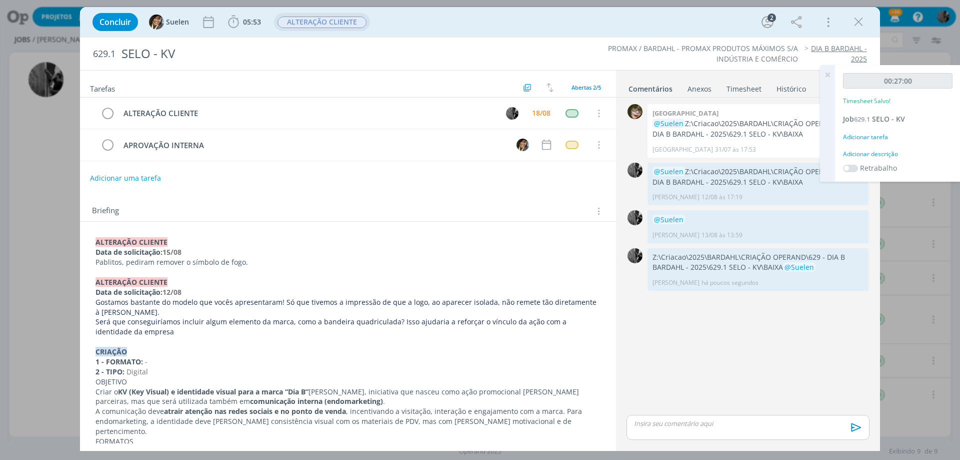
click at [332, 30] on span "ALTERAÇÃO CLIENTE" at bounding box center [322, 22] width 96 height 18
click at [335, 25] on span "ALTERAÇÃO CLIENTE" at bounding box center [322, 23] width 89 height 12
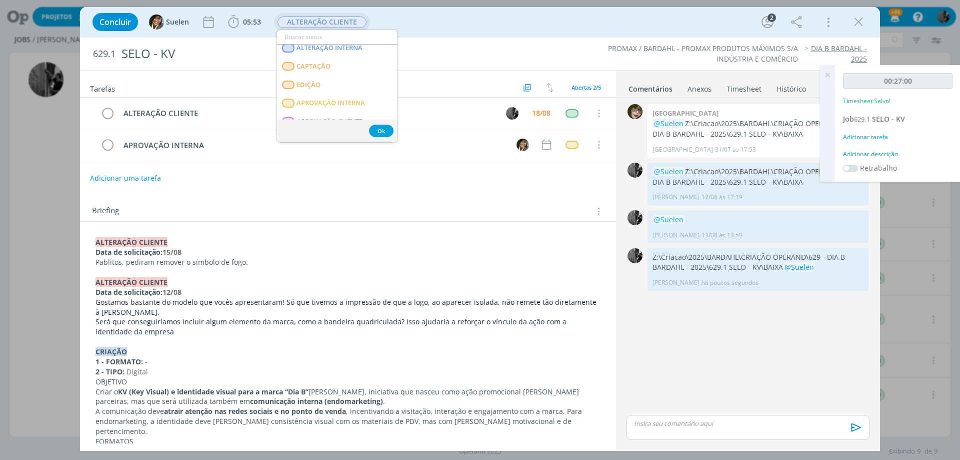
scroll to position [100, 0]
click at [330, 94] on INTERNA "APROVAÇÃO INTERNA" at bounding box center [337, 100] width 121 height 19
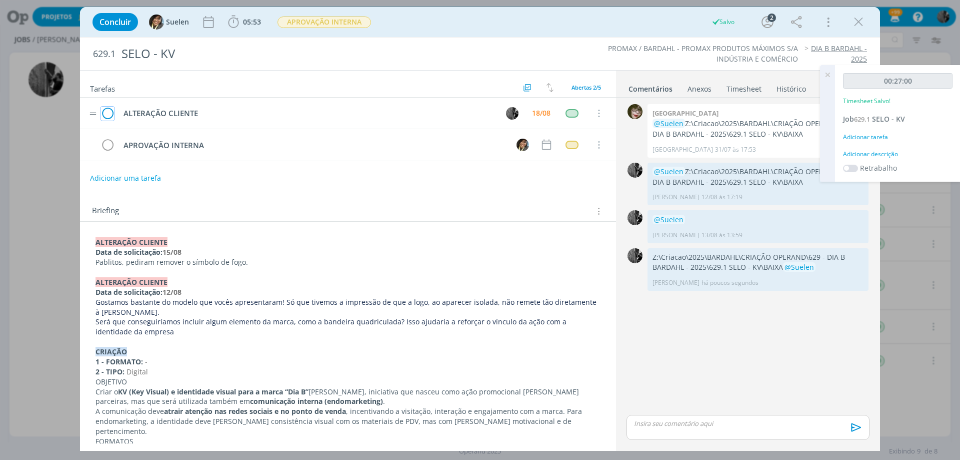
click at [111, 112] on icon "dialog" at bounding box center [108, 113] width 14 height 15
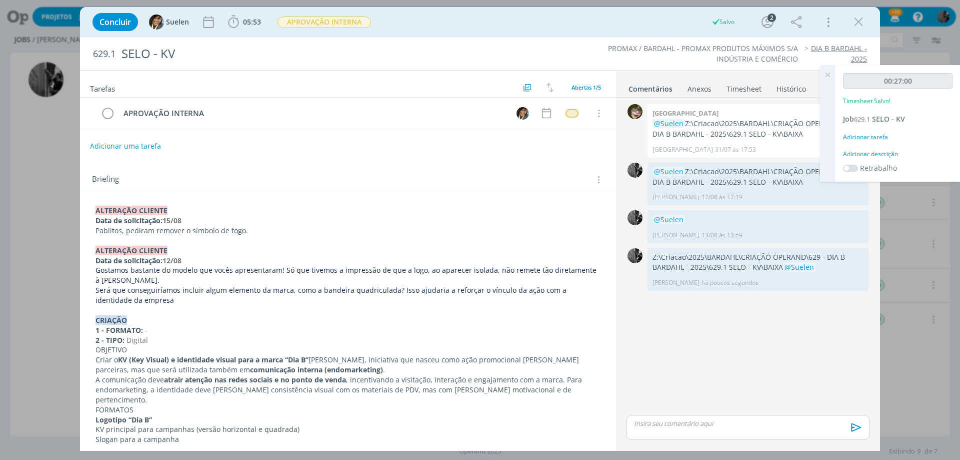
drag, startPoint x: 865, startPoint y: 18, endPoint x: 838, endPoint y: 125, distance: 109.7
click at [864, 18] on icon "dialog" at bounding box center [858, 22] width 15 height 15
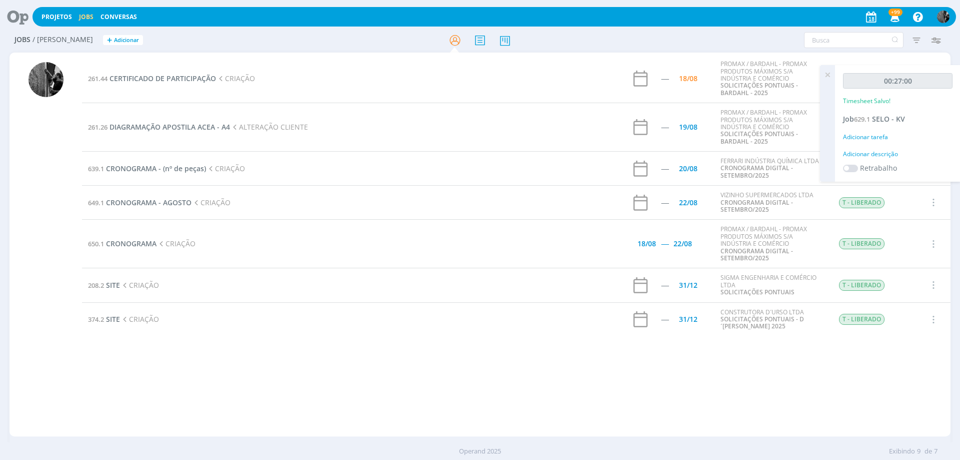
click at [827, 73] on icon at bounding box center [828, 75] width 18 height 20
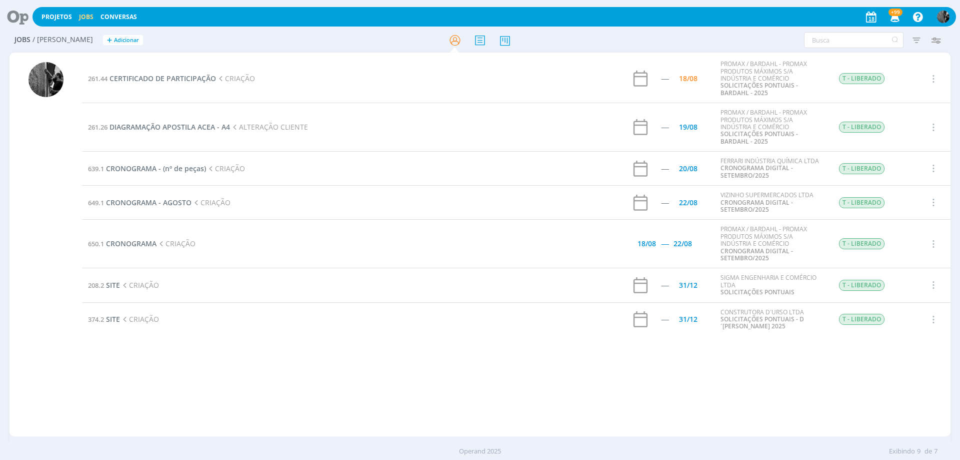
click at [192, 73] on td "261.44 CERTIFICADO DE PARTICIPAÇÃO CRIAÇÃO" at bounding box center [318, 79] width 473 height 48
click at [190, 75] on span "CERTIFICADO DE PARTICIPAÇÃO" at bounding box center [163, 79] width 107 height 10
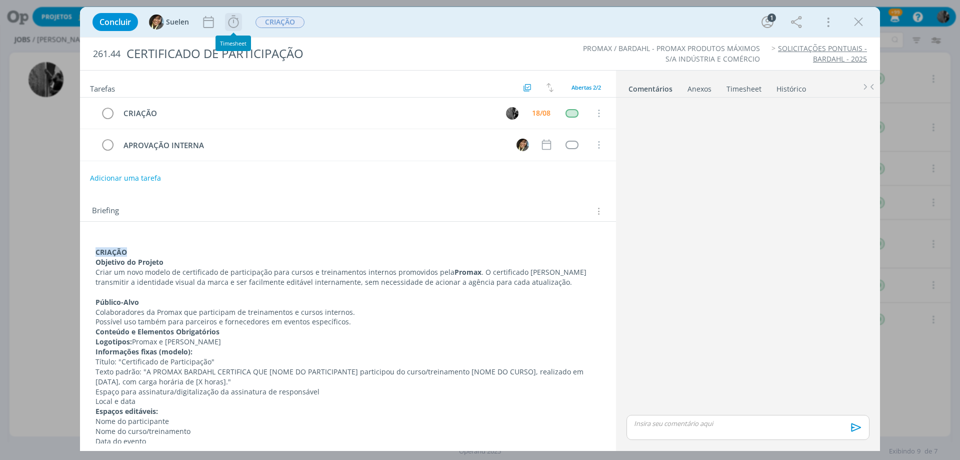
click at [233, 21] on icon "dialog" at bounding box center [233, 22] width 15 height 15
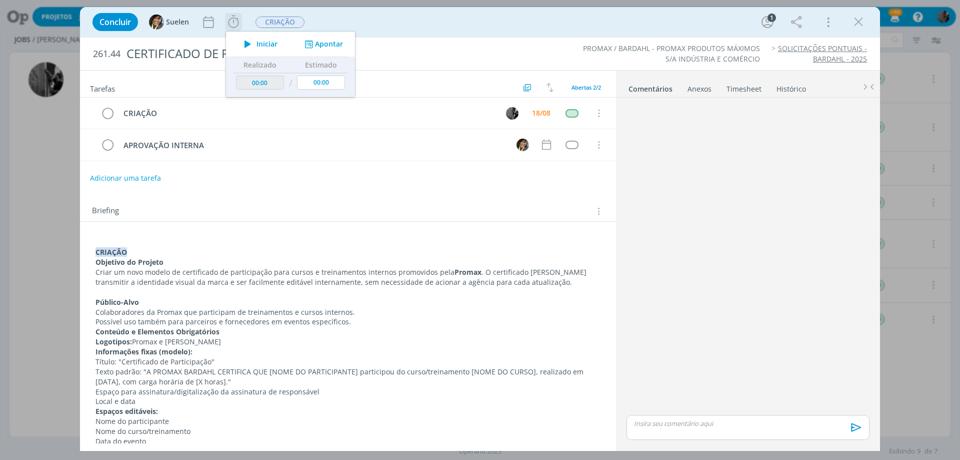
click at [261, 45] on span "Iniciar" at bounding box center [267, 44] width 21 height 7
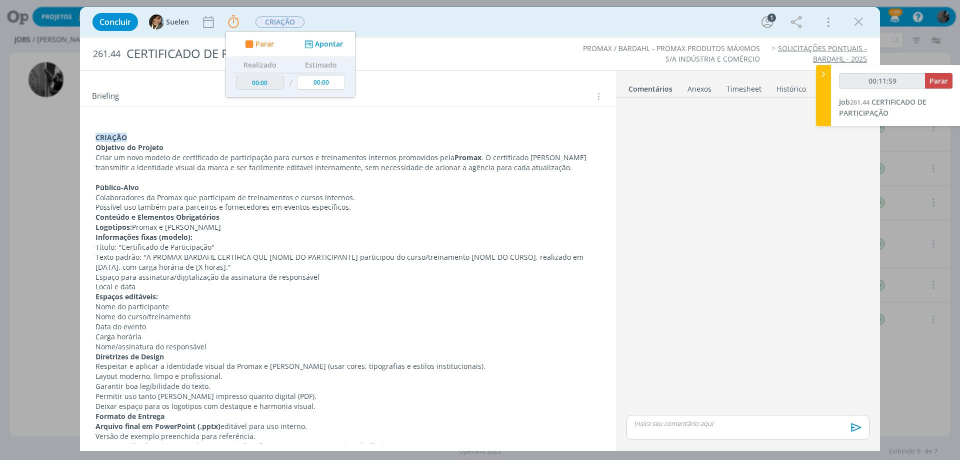
scroll to position [109, 0]
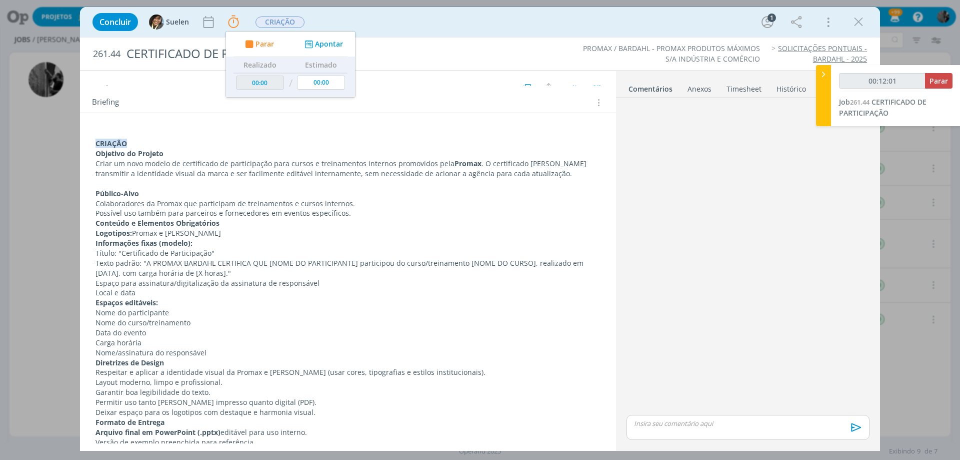
type input "00:12:02"
click at [940, 85] on span "Parar" at bounding box center [939, 81] width 19 height 10
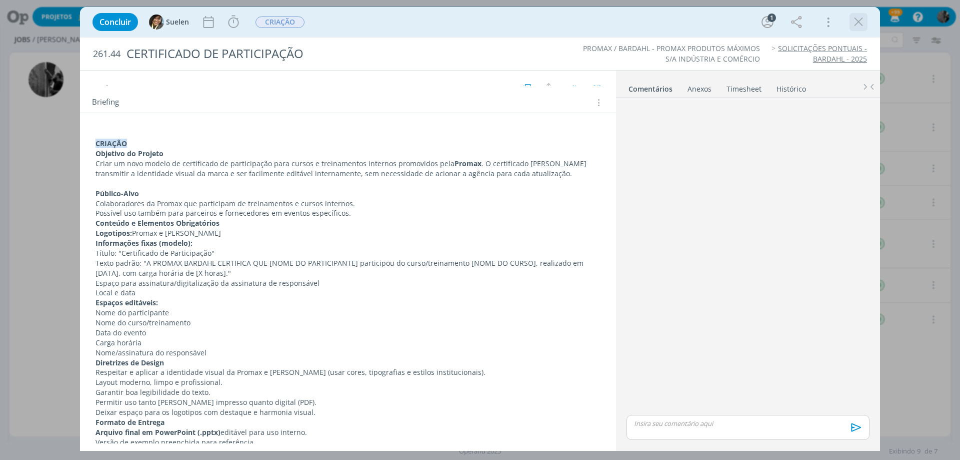
click at [856, 21] on icon "dialog" at bounding box center [858, 22] width 15 height 15
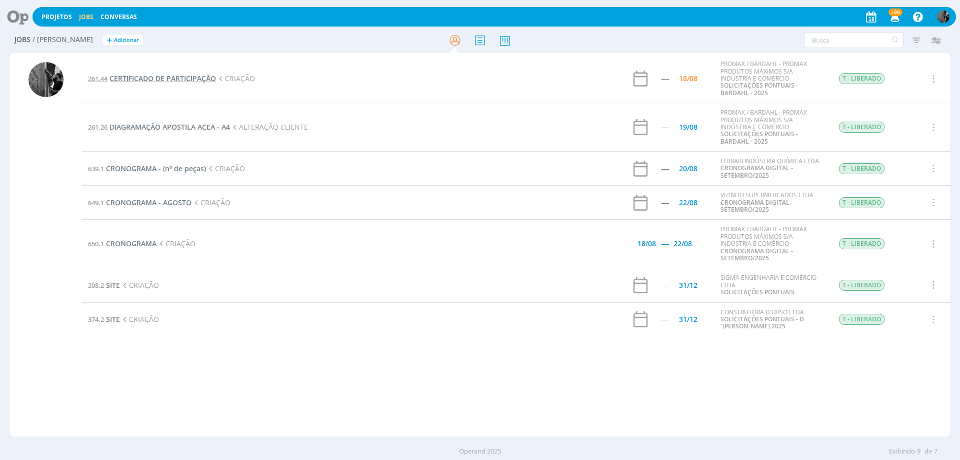
click at [157, 79] on span "CERTIFICADO DE PARTICIPAÇÃO" at bounding box center [163, 79] width 107 height 10
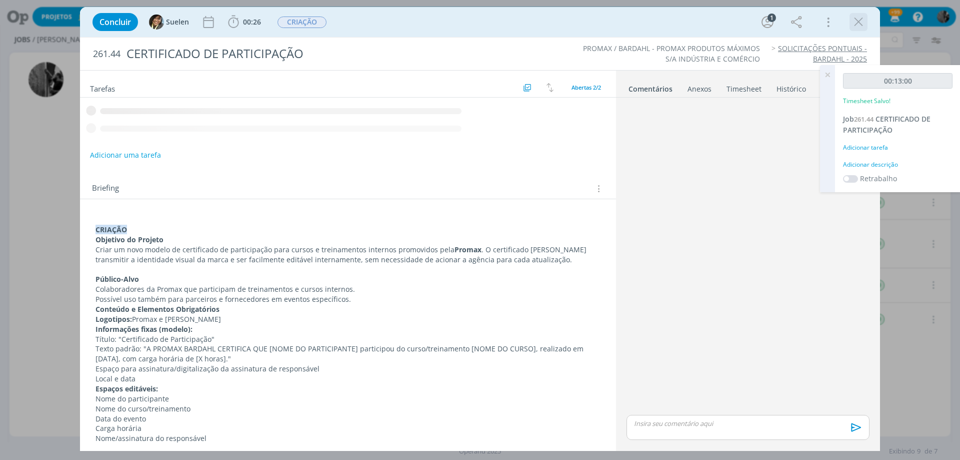
click at [862, 22] on icon "dialog" at bounding box center [858, 22] width 15 height 15
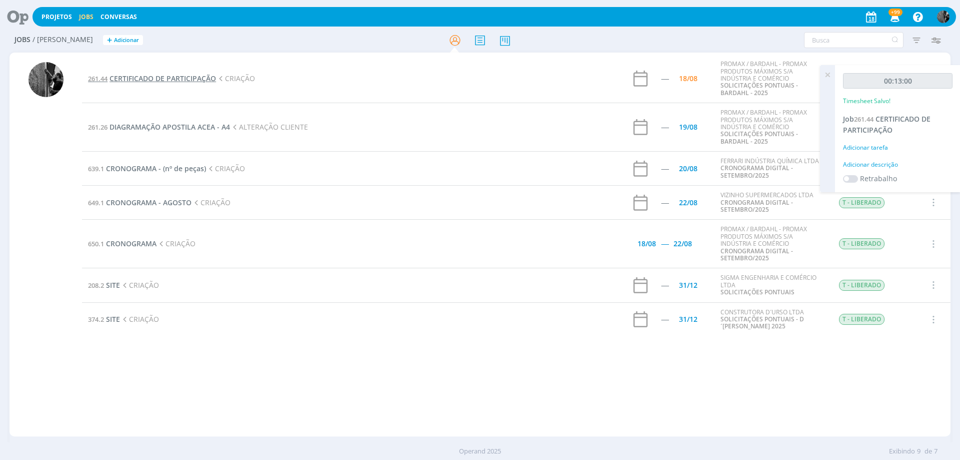
click at [172, 79] on span "CERTIFICADO DE PARTICIPAÇÃO" at bounding box center [163, 79] width 107 height 10
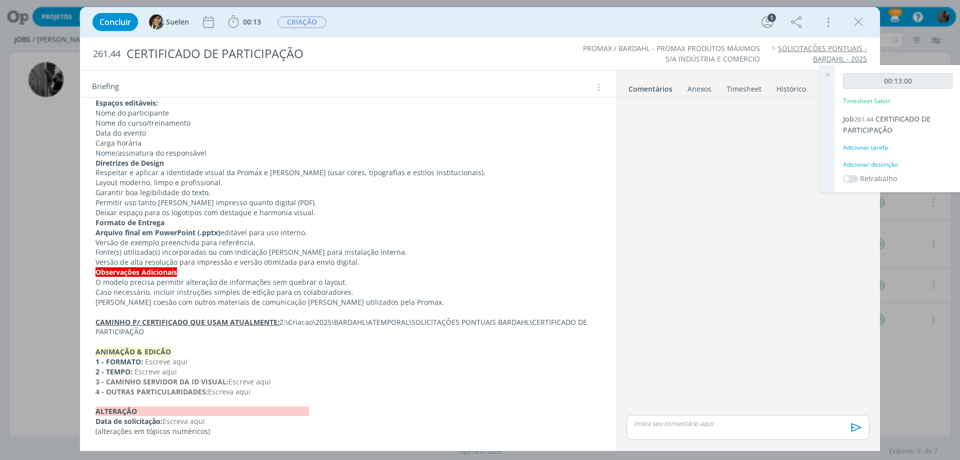
scroll to position [309, 0]
click at [863, 13] on div "dialog" at bounding box center [859, 22] width 18 height 18
click at [859, 23] on icon "dialog" at bounding box center [858, 22] width 15 height 15
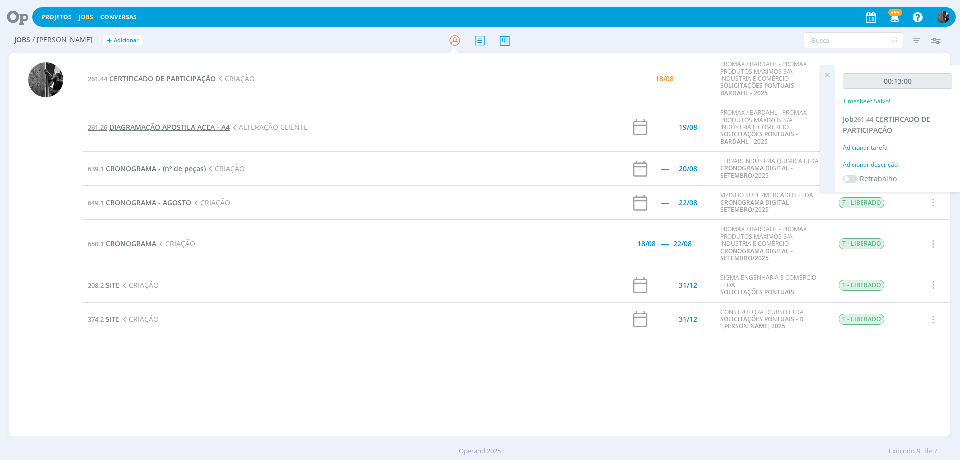
click at [184, 129] on span "DIAGRAMAÇÃO APOSTILA ACEA - A4" at bounding box center [170, 127] width 121 height 10
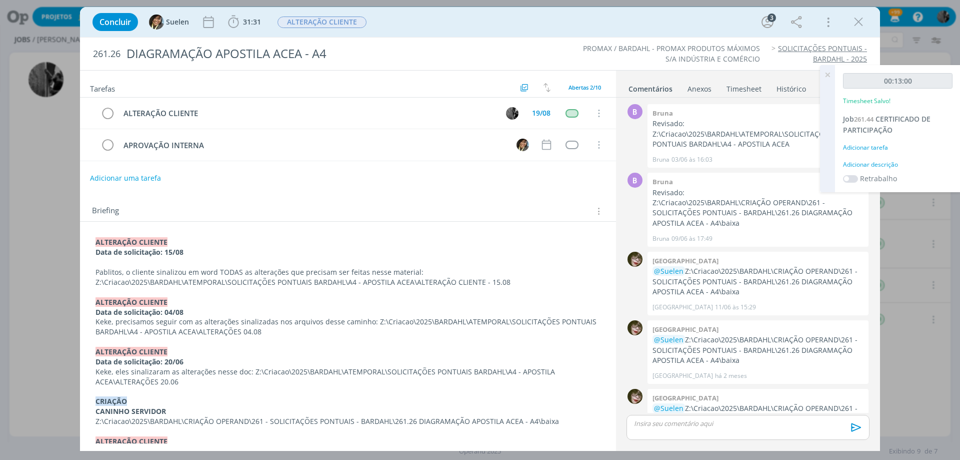
scroll to position [111, 0]
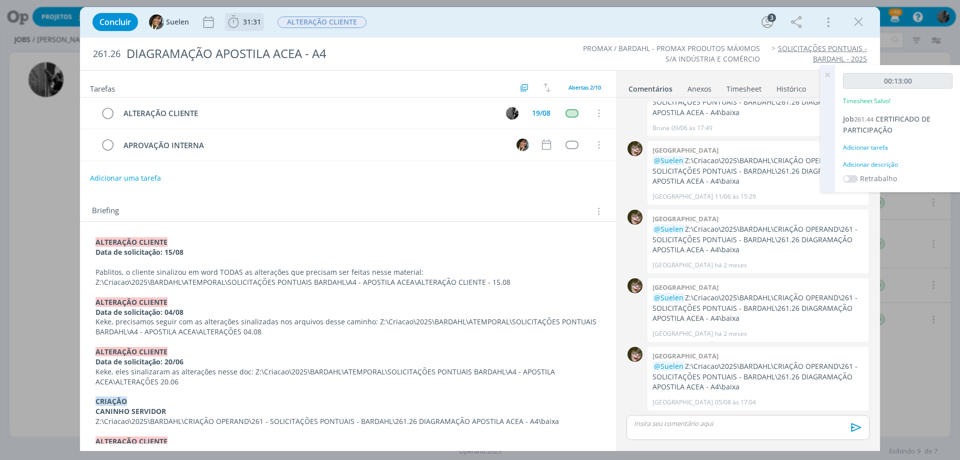
click at [227, 20] on icon "dialog" at bounding box center [233, 22] width 15 height 15
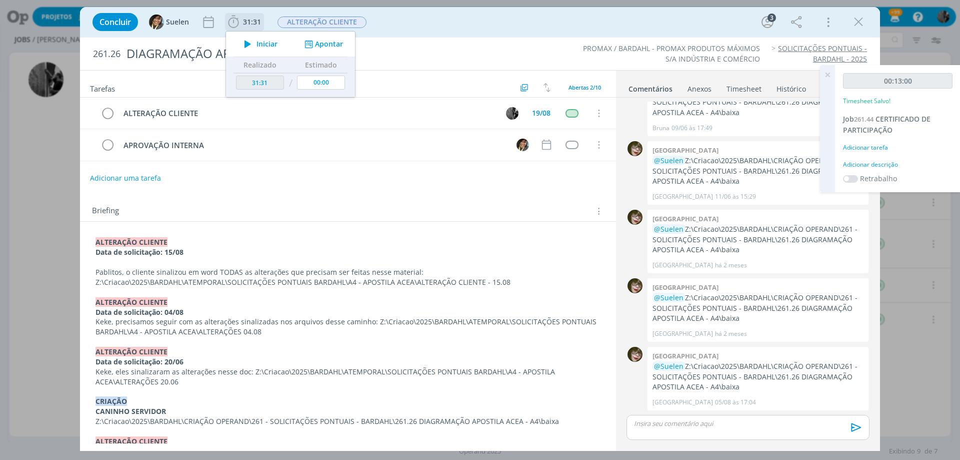
click at [248, 41] on icon "dialog" at bounding box center [248, 44] width 18 height 13
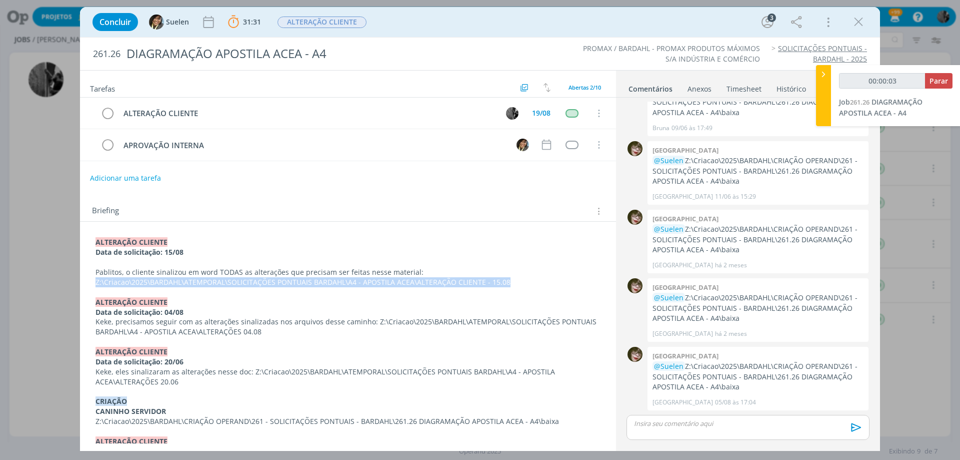
drag, startPoint x: 414, startPoint y: 271, endPoint x: 493, endPoint y: 282, distance: 79.7
click at [493, 282] on p "Pablitos, o cliente sinalizou em word TODAS as alterações que precisam ser feit…" at bounding box center [348, 277] width 505 height 20
copy p "Z:\Criacao\2025\BARDAHL\ATEMPORAL\SOLICITAÇÕES PONTUAIS BARDAHL\A4 - APOSTILA A…"
drag, startPoint x: 737, startPoint y: 388, endPoint x: 729, endPoint y: 386, distance: 8.1
click at [729, 386] on p "@Suelen Z:\Criacao\2025\BARDAHL\CRIAÇÃO OPERAND\261 - SOLICITAÇÕES PONTUAIS - B…" at bounding box center [758, 376] width 211 height 31
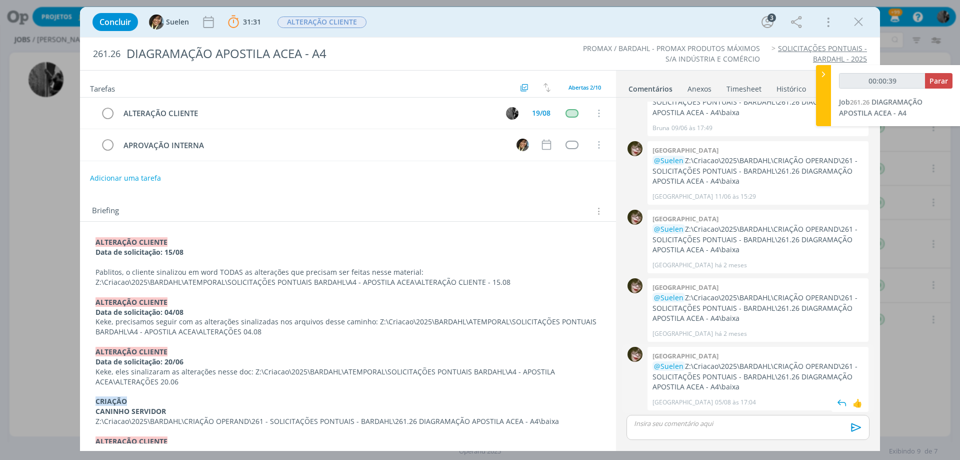
click at [710, 388] on p "@Suelen Z:\Criacao\2025\BARDAHL\CRIAÇÃO OPERAND\261 - SOLICITAÇÕES PONTUAIS - B…" at bounding box center [758, 376] width 211 height 31
drag, startPoint x: 744, startPoint y: 388, endPoint x: 687, endPoint y: 363, distance: 61.6
click at [687, 363] on p "@Suelen Z:\Criacao\2025\BARDAHL\CRIAÇÃO OPERAND\261 - SOLICITAÇÕES PONTUAIS - B…" at bounding box center [758, 376] width 211 height 31
copy p "Z:\Criacao\2025\BARDAHL\CRIAÇÃO OPERAND\261 - SOLICITAÇÕES PONTUAIS - BARDAHL\2…"
type input "00:07:21"
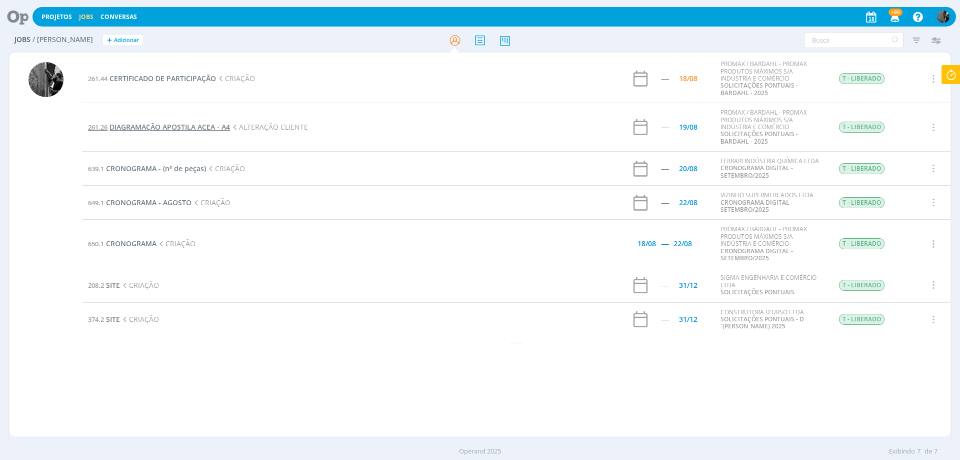
click at [203, 122] on span "DIAGRAMAÇÃO APOSTILA ACEA - A4" at bounding box center [170, 127] width 121 height 10
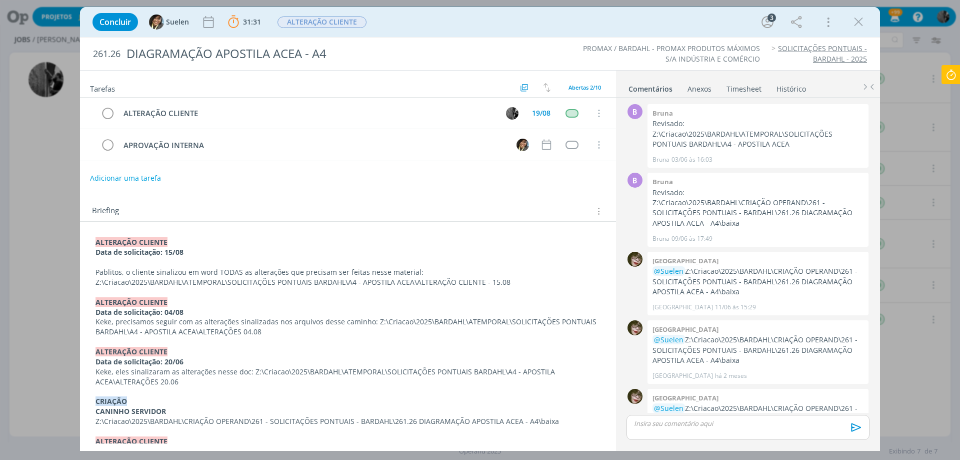
scroll to position [111, 0]
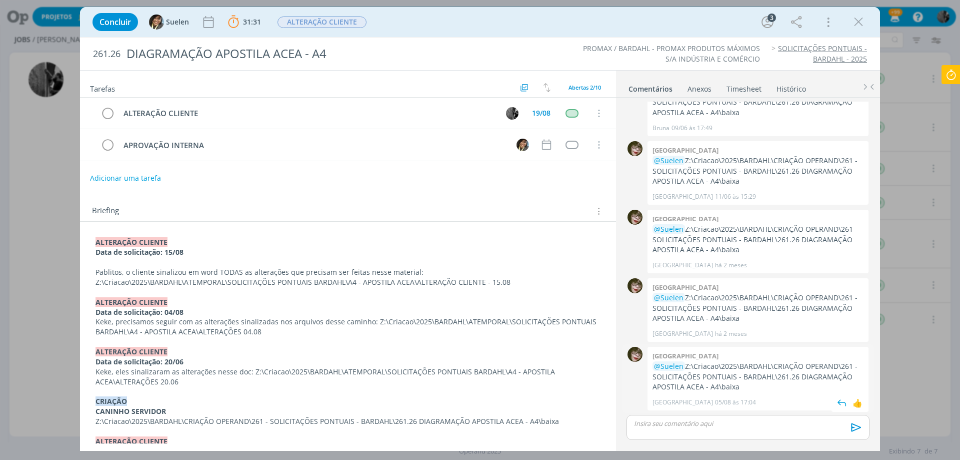
drag, startPoint x: 744, startPoint y: 384, endPoint x: 654, endPoint y: 388, distance: 90.1
click at [688, 368] on p "@Suelen Z:\Criacao\2025\BARDAHL\CRIAÇÃO OPERAND\261 - SOLICITAÇÕES PONTUAIS - B…" at bounding box center [758, 376] width 211 height 31
copy p "Z:\Criacao\2025\BARDAHL\CRIAÇÃO OPERAND\261 - SOLICITAÇÕES PONTUAIS - BARDAHL\2…"
click at [38, 274] on div "Concluir Suelen 31:31 Parar Apontar Data * [DATE] Horas * 00:00 Tarefa Selecion…" at bounding box center [480, 230] width 960 height 460
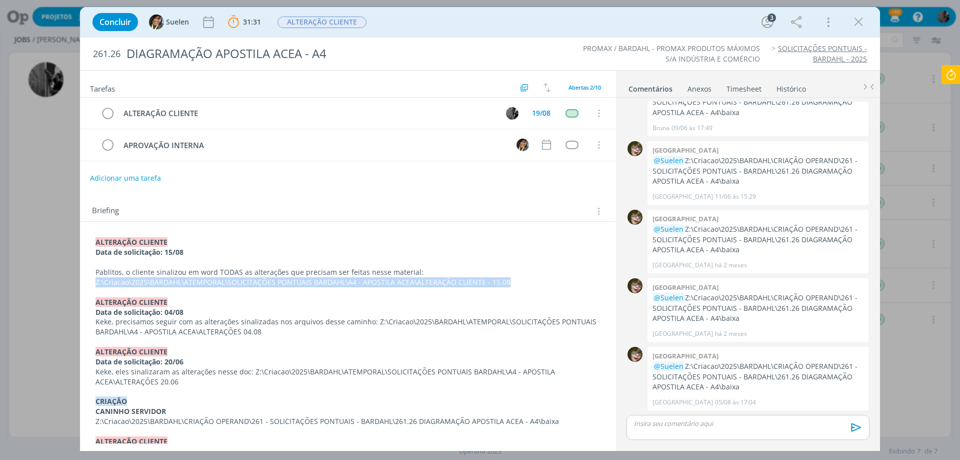
drag, startPoint x: 413, startPoint y: 271, endPoint x: 357, endPoint y: 283, distance: 57.2
click at [356, 283] on p "Pablitos, o cliente sinalizou em word TODAS as alterações que precisam ser feit…" at bounding box center [348, 277] width 505 height 20
copy p "Z:\Criacao\2025\BARDAHL\ATEMPORAL\SOLICITAÇÕES PONTUAIS BARDAHL\A4 - APOSTILA A…"
click at [243, 22] on b "31:31" at bounding box center [252, 22] width 22 height 7
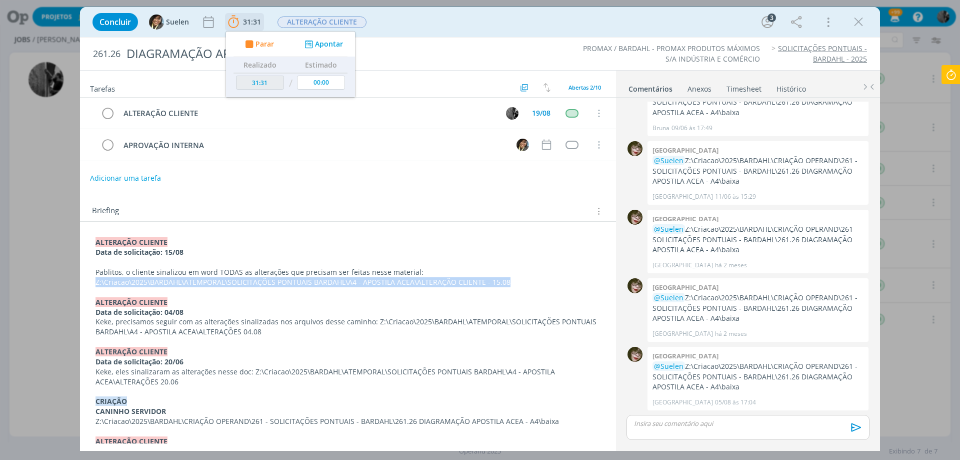
click at [259, 47] on span "Parar" at bounding box center [265, 44] width 19 height 7
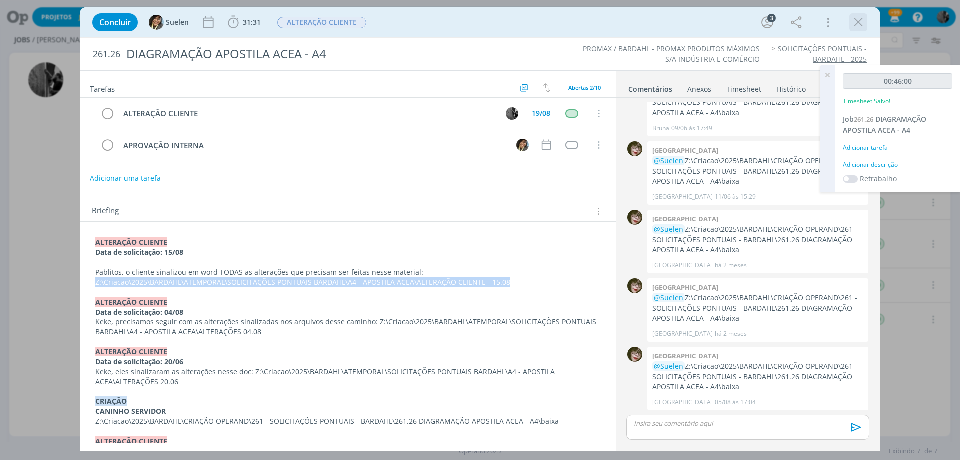
click at [863, 23] on icon "dialog" at bounding box center [858, 22] width 15 height 15
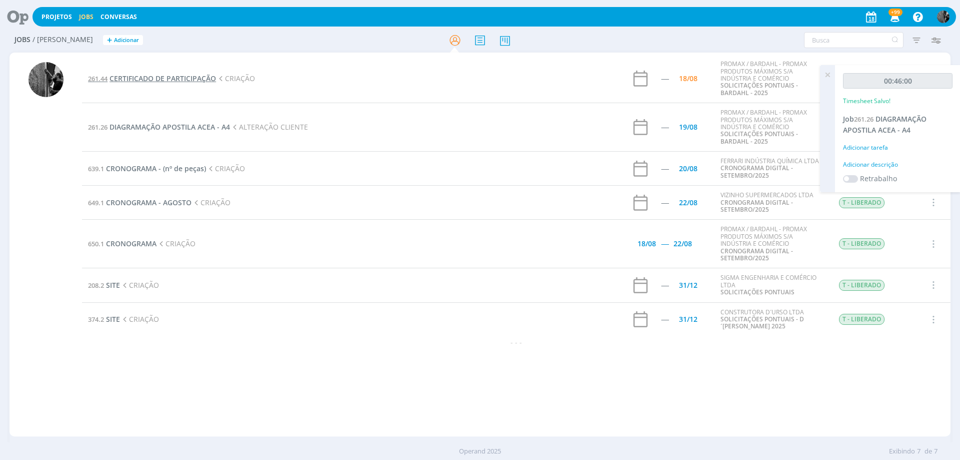
click at [188, 78] on span "CERTIFICADO DE PARTICIPAÇÃO" at bounding box center [163, 79] width 107 height 10
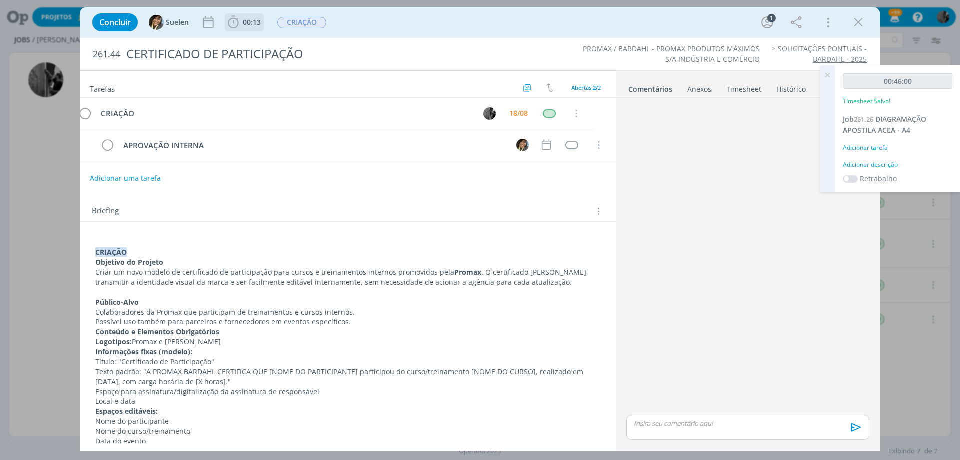
click at [249, 23] on span "00:13" at bounding box center [252, 22] width 18 height 10
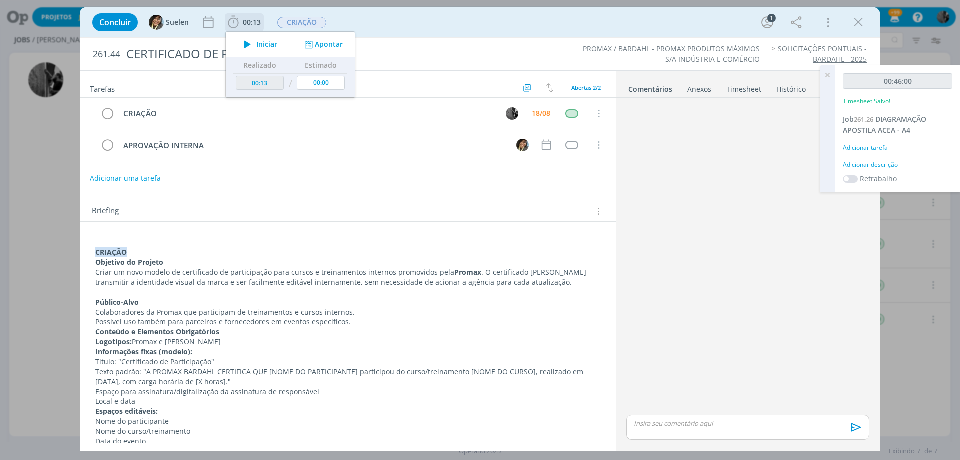
click at [248, 42] on icon "dialog" at bounding box center [248, 44] width 18 height 13
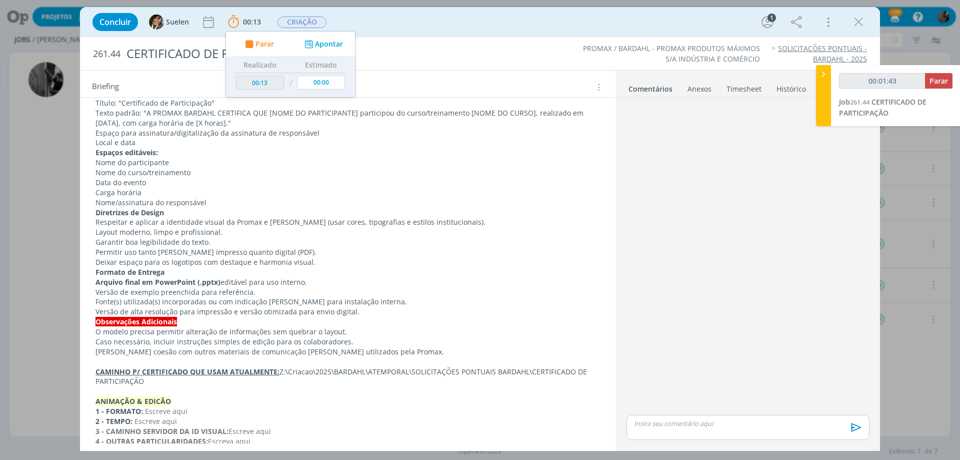
scroll to position [309, 0]
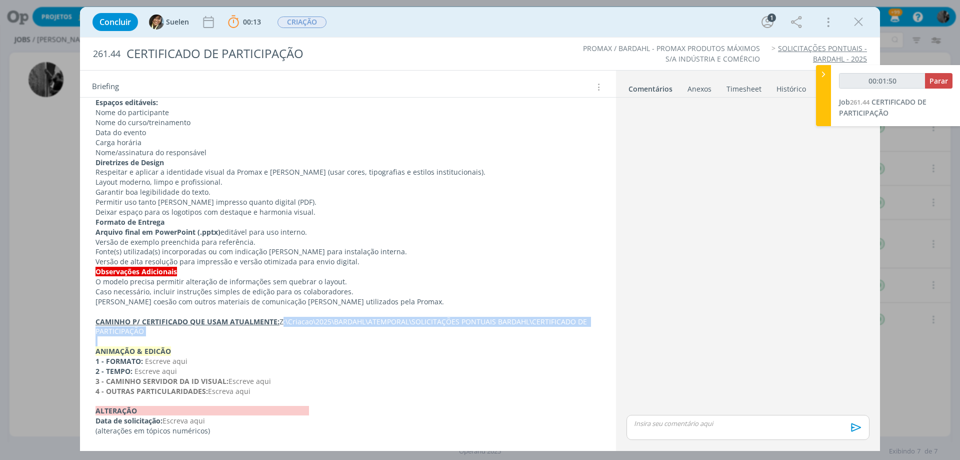
drag, startPoint x: 280, startPoint y: 321, endPoint x: 483, endPoint y: 340, distance: 203.9
click at [483, 340] on div "CRIAÇÃO Objetivo do Projeto Criar um novo modelo de certificado de participação…" at bounding box center [348, 182] width 520 height 514
copy p "Z:\Criacao\2025\BARDAHL\ATEMPORAL\SOLICITAÇÕES PONTUAIS BARDAHL\CERTIFICADO DE …"
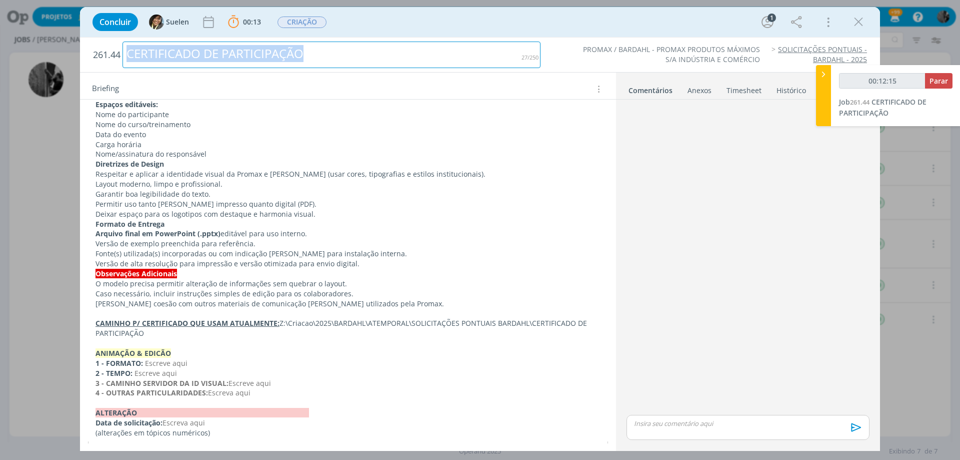
drag, startPoint x: 128, startPoint y: 54, endPoint x: 355, endPoint y: 55, distance: 227.0
click at [355, 55] on div "CERTIFICADO DE PARTICIPAÇÃO" at bounding box center [332, 55] width 418 height 27
copy div "CERTIFICADO DE PARTICIPAÇÃO"
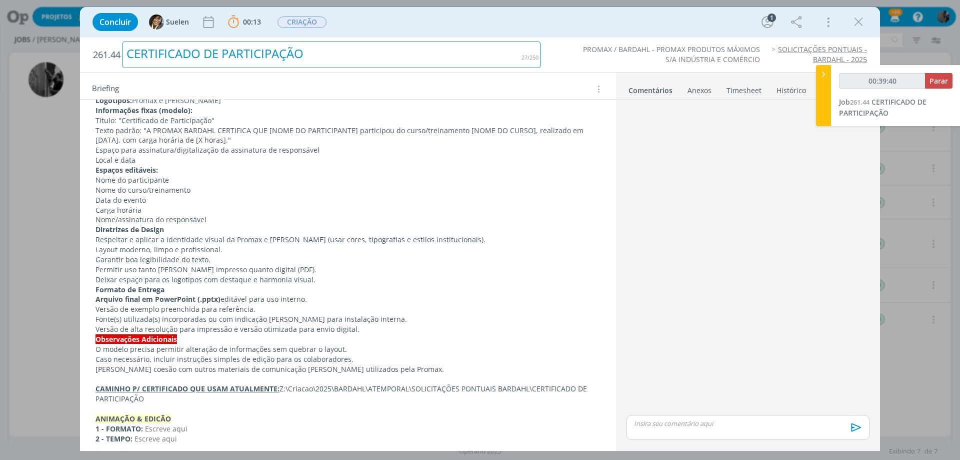
scroll to position [109, 0]
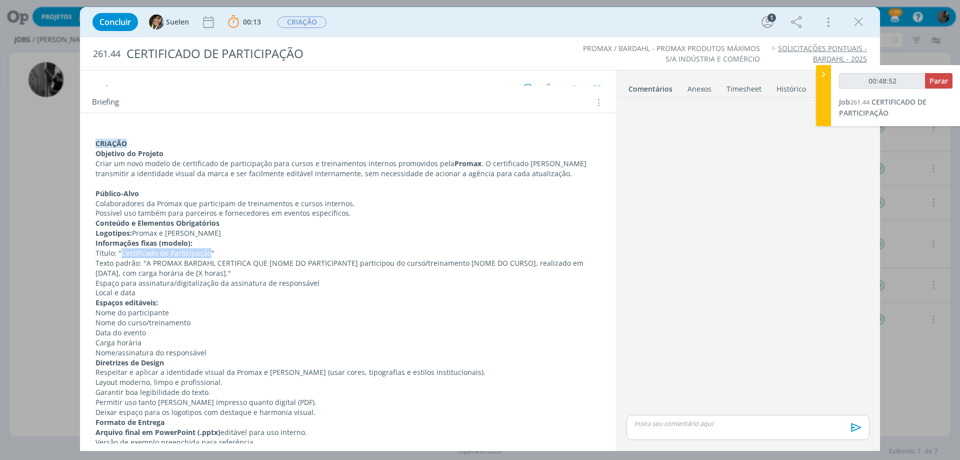
drag, startPoint x: 120, startPoint y: 252, endPoint x: 208, endPoint y: 248, distance: 88.6
click at [208, 248] on p "Título: "Certificado de Participação"" at bounding box center [348, 253] width 505 height 10
copy p "Certificado de Participação"
click at [129, 252] on p "Título: "Certificado de Participação"" at bounding box center [348, 253] width 505 height 10
drag, startPoint x: 120, startPoint y: 251, endPoint x: 207, endPoint y: 252, distance: 87.5
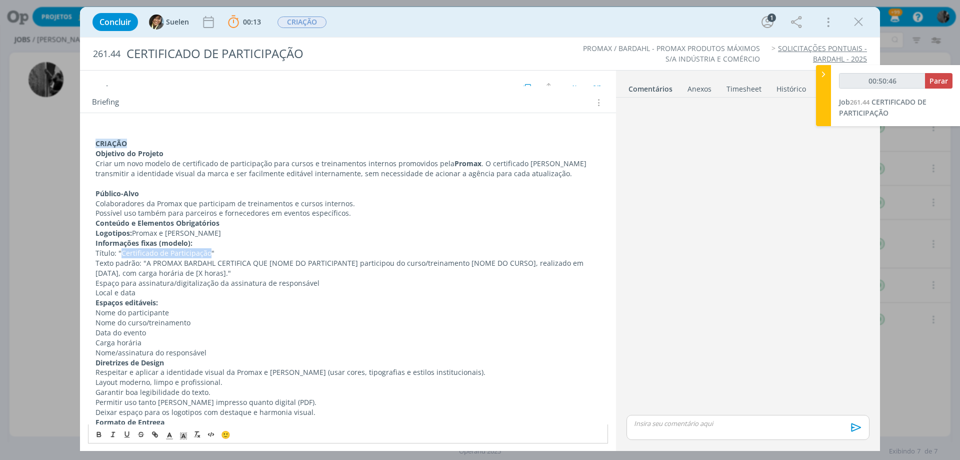
click at [207, 252] on p "Título: "Certificado de Participação"" at bounding box center [348, 253] width 505 height 10
copy p "Certificado de Participação"
click at [169, 254] on p "Título: "Certificado de Participação"" at bounding box center [348, 253] width 505 height 10
drag, startPoint x: 169, startPoint y: 254, endPoint x: 195, endPoint y: 249, distance: 26.4
click at [195, 249] on p "Título: "Certificado de Participação"" at bounding box center [348, 253] width 505 height 10
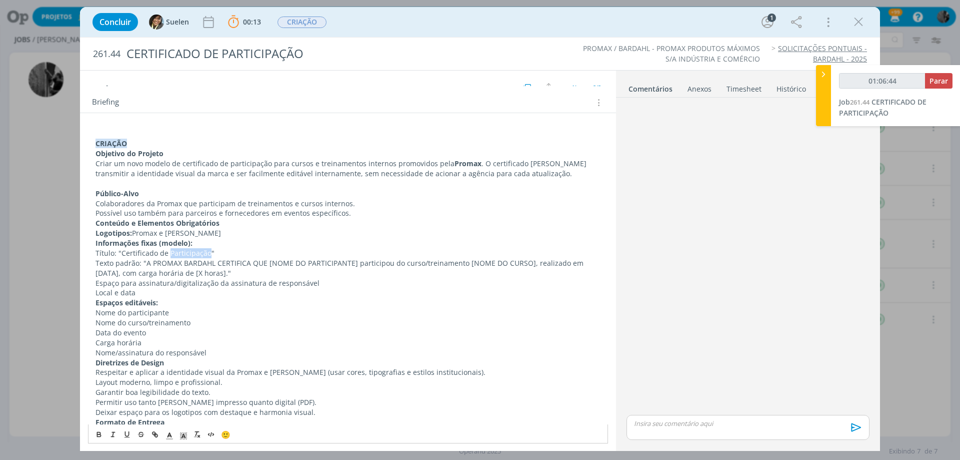
copy p "Participação"
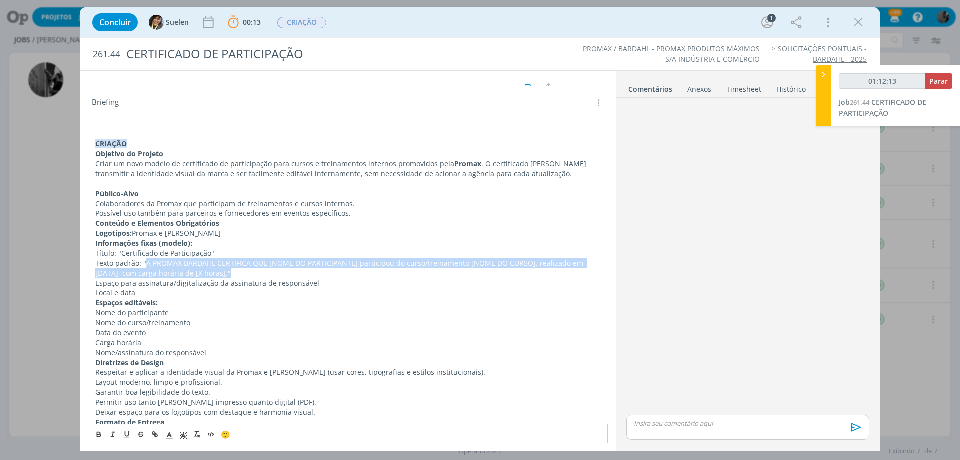
drag, startPoint x: 145, startPoint y: 261, endPoint x: 238, endPoint y: 275, distance: 94.0
click at [238, 275] on p "Texto padrão: "A PROMAX BARDAHL CERTIFICA QUE [NOME DO PARTICIPANTE] participou…" at bounding box center [348, 268] width 505 height 20
copy p "A PROMAX BARDAHL CERTIFICA QUE [NOME DO PARTICIPANTE] participou do curso/trein…"
click at [935, 81] on span "Parar" at bounding box center [939, 81] width 19 height 10
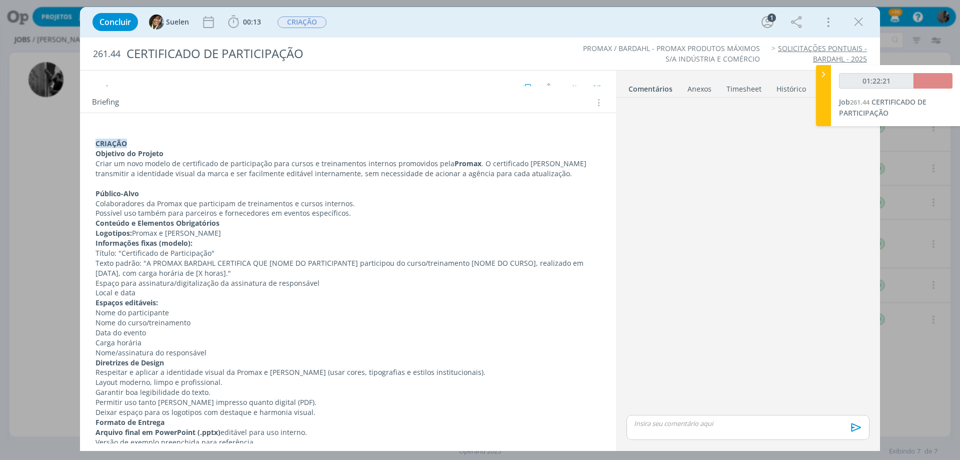
click at [697, 413] on div "🙂 Ctrl + ENTER para enviar" at bounding box center [748, 431] width 251 height 36
click at [693, 421] on p "dialog" at bounding box center [748, 423] width 227 height 9
type input "01:23:00"
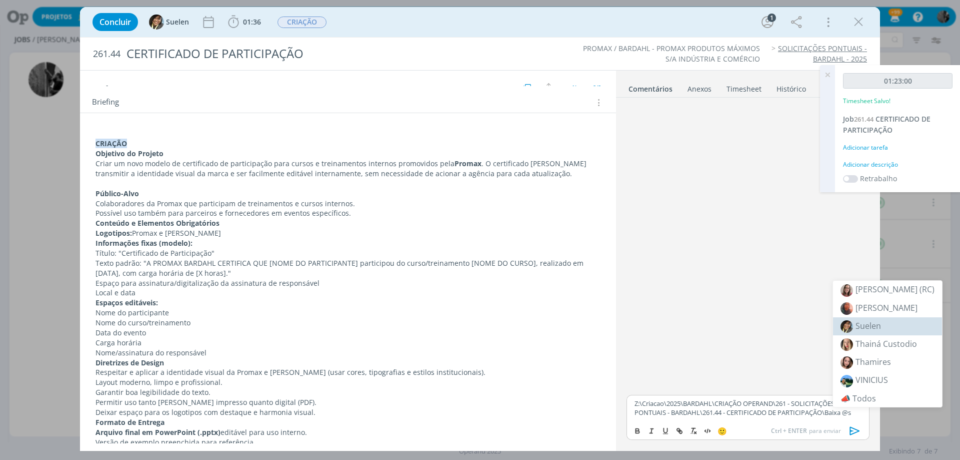
click at [881, 331] on li "Suelen" at bounding box center [887, 326] width 109 height 18
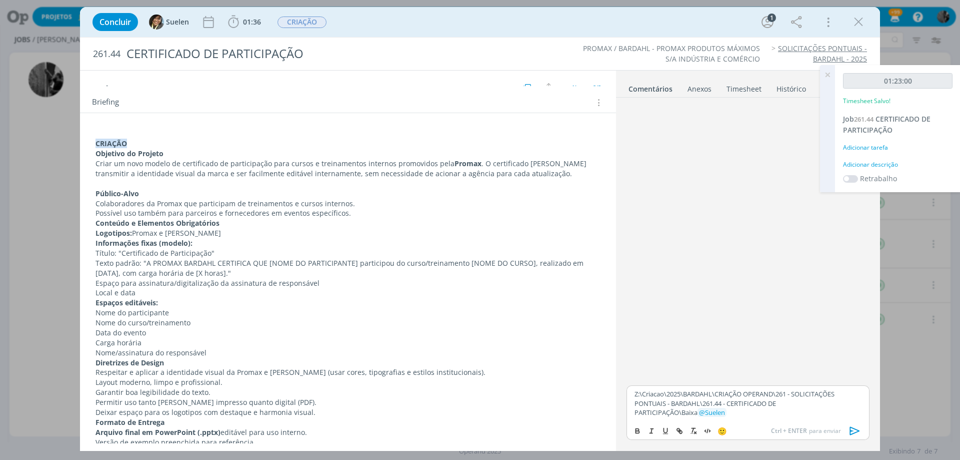
click at [856, 426] on icon "dialog" at bounding box center [855, 430] width 15 height 15
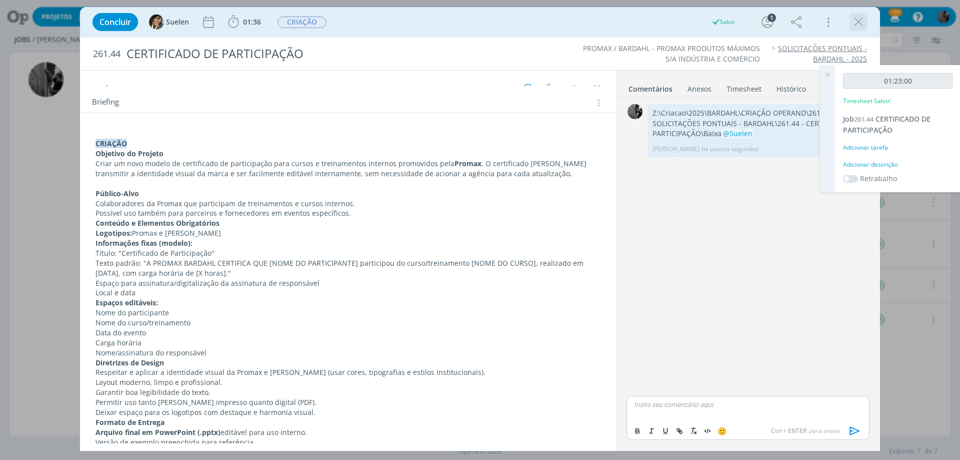
click at [851, 19] on div "dialog" at bounding box center [859, 22] width 18 height 18
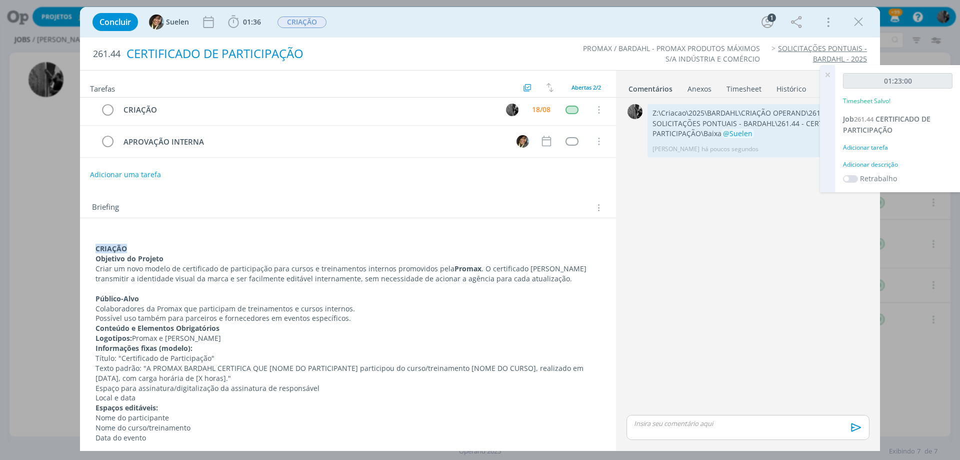
scroll to position [0, 0]
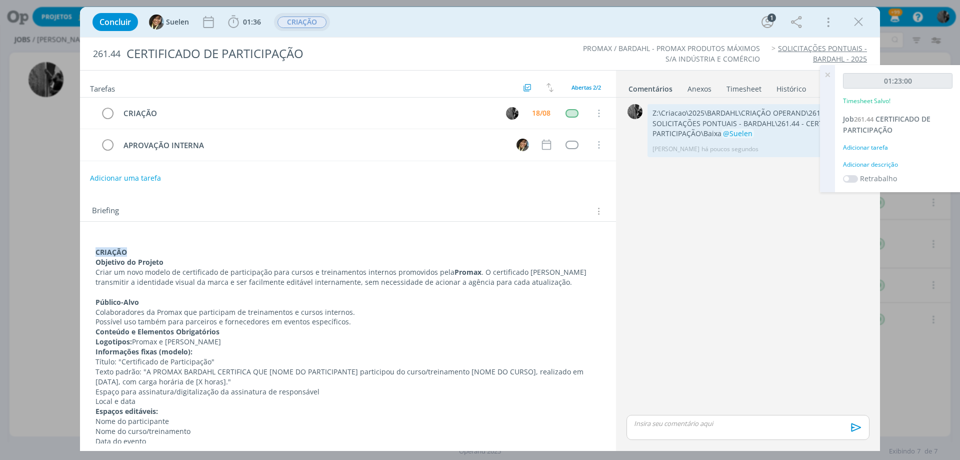
click at [286, 20] on span "CRIAÇÃO" at bounding box center [302, 23] width 49 height 12
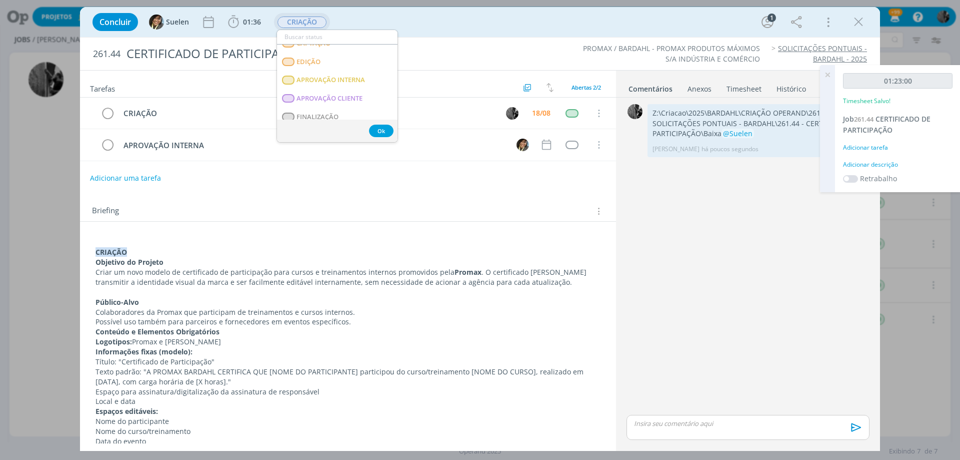
scroll to position [150, 0]
click at [344, 52] on span "APROVAÇÃO INTERNA" at bounding box center [331, 50] width 69 height 8
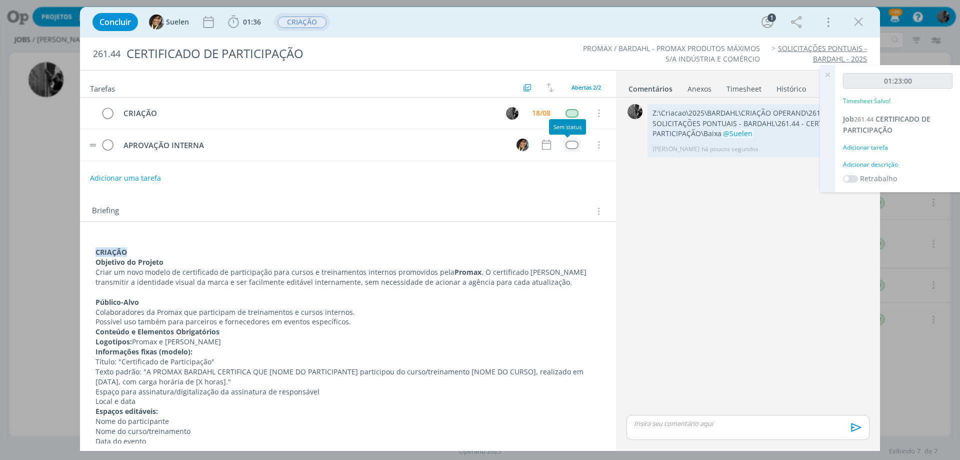
click at [566, 149] on div "dialog" at bounding box center [572, 145] width 13 height 9
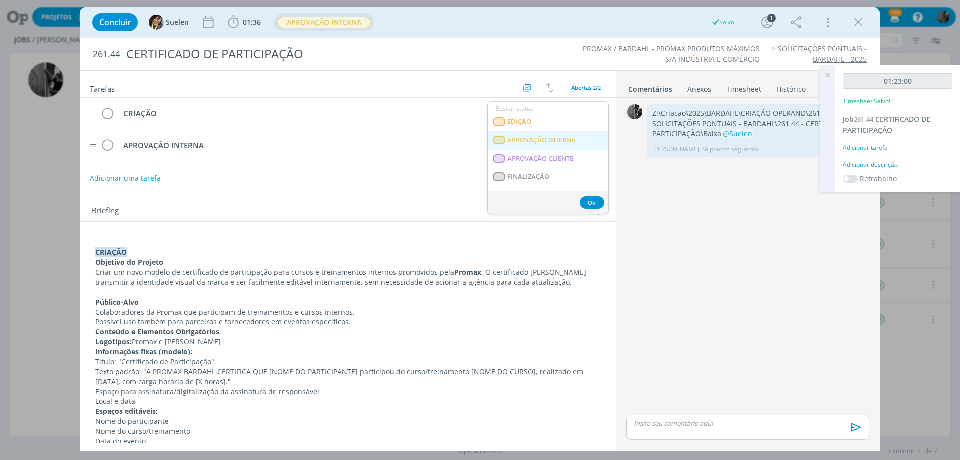
click at [547, 144] on INTERNA "APROVAÇÃO INTERNA" at bounding box center [548, 140] width 121 height 19
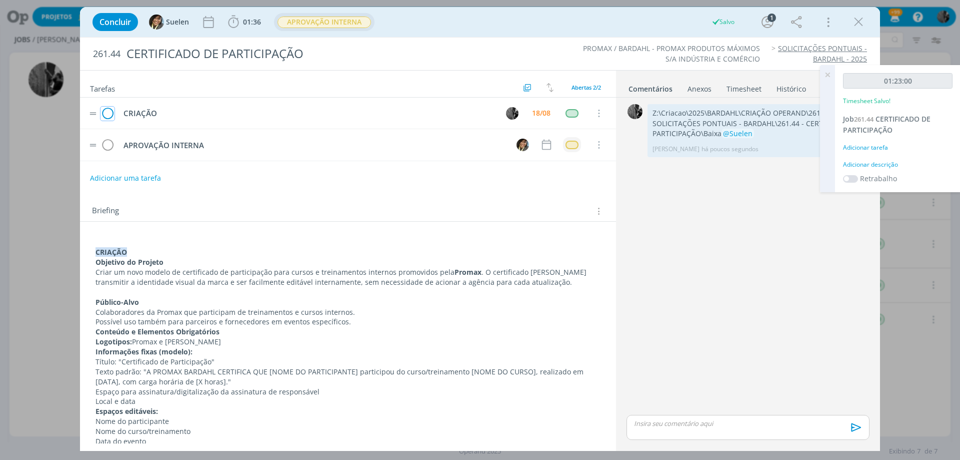
click at [108, 110] on icon "dialog" at bounding box center [108, 113] width 14 height 15
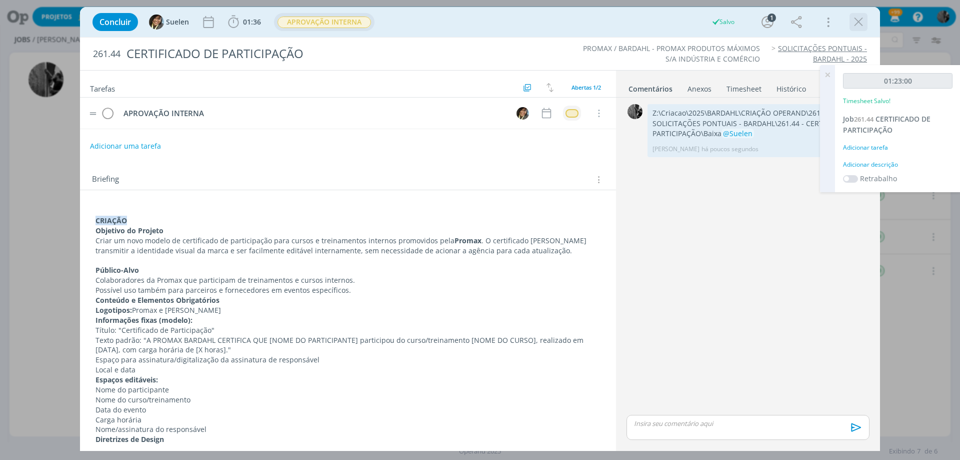
click at [864, 17] on icon "dialog" at bounding box center [858, 22] width 15 height 15
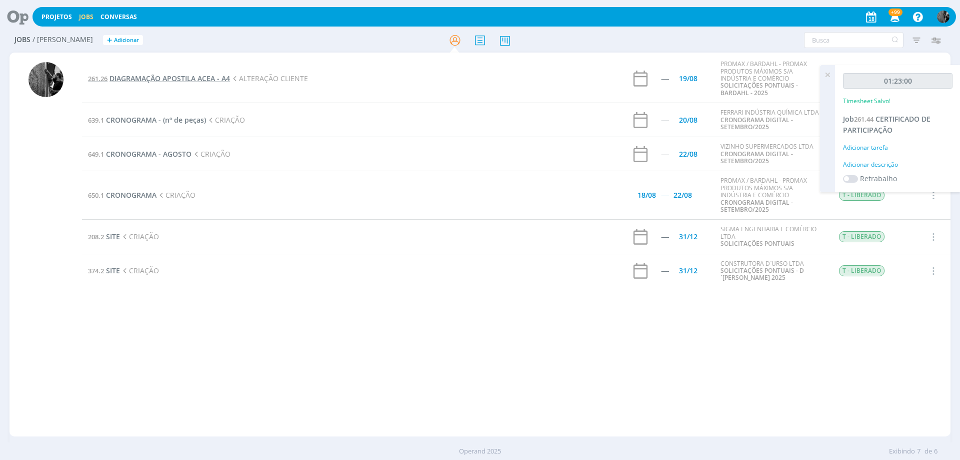
click at [180, 77] on span "DIAGRAMAÇÃO APOSTILA ACEA - A4" at bounding box center [170, 79] width 121 height 10
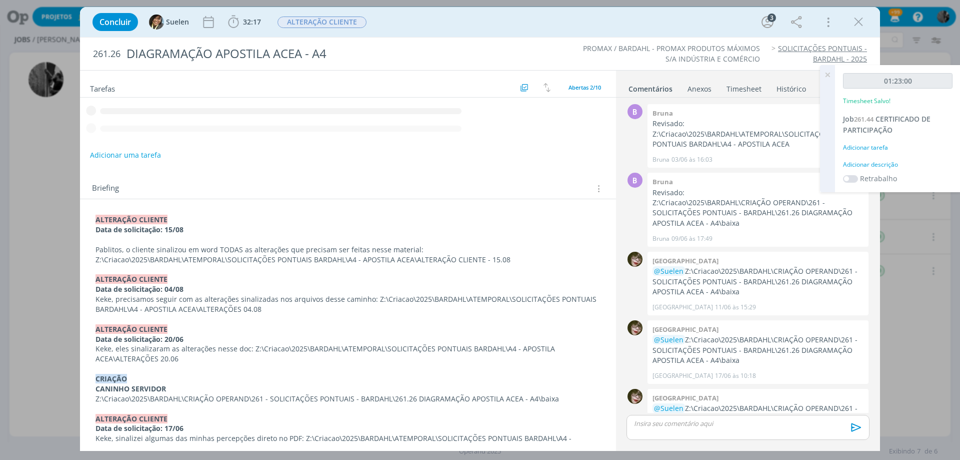
scroll to position [111, 0]
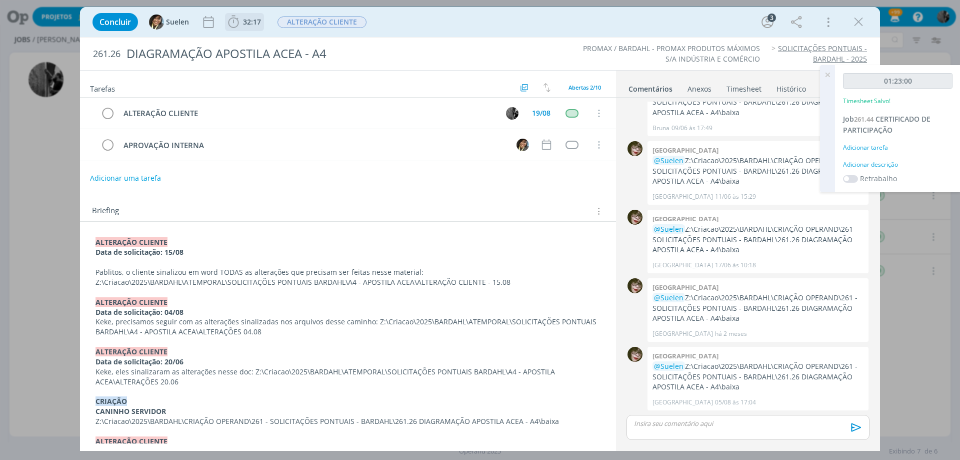
click at [240, 20] on icon "dialog" at bounding box center [233, 22] width 15 height 15
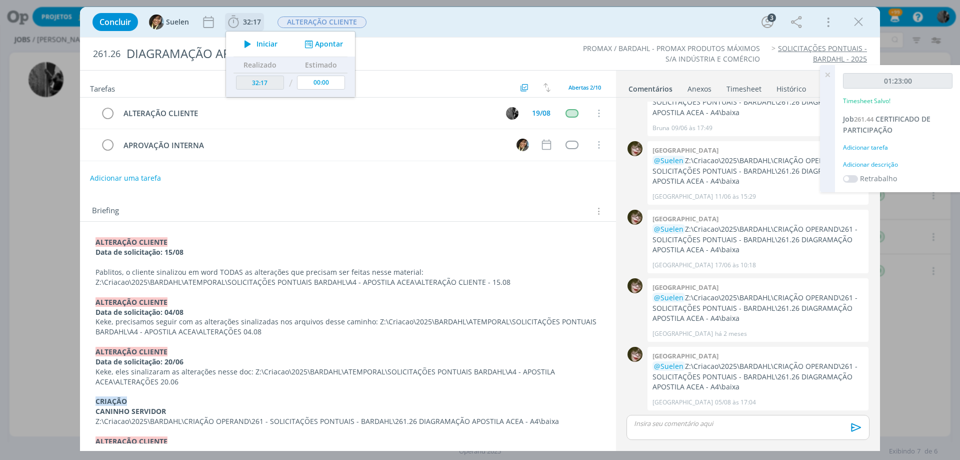
click at [251, 34] on div "Iniciar Apontar" at bounding box center [290, 44] width 129 height 25
click at [251, 41] on icon "dialog" at bounding box center [248, 44] width 18 height 13
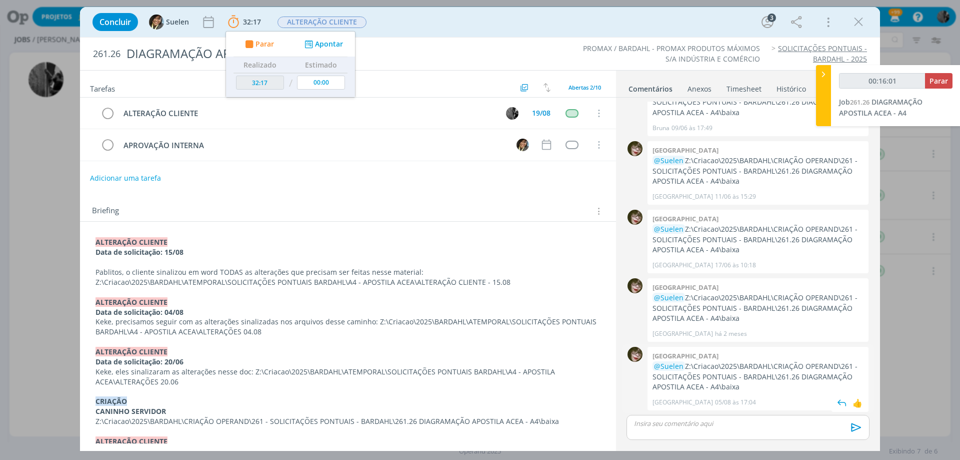
drag, startPoint x: 750, startPoint y: 387, endPoint x: 686, endPoint y: 367, distance: 66.4
click at [686, 367] on p "@Suelen Z:\Criacao\2025\BARDAHL\CRIAÇÃO OPERAND\261 - SOLICITAÇÕES PONTUAIS - B…" at bounding box center [758, 376] width 211 height 31
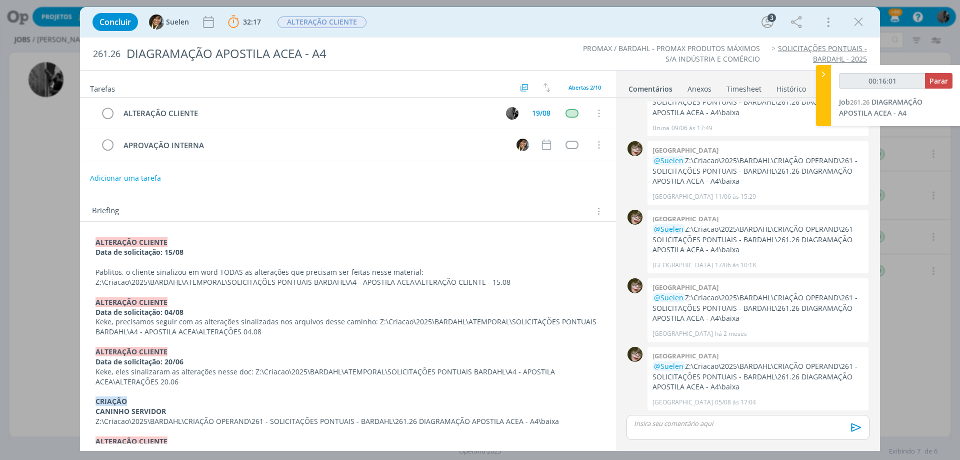
copy p "Z:\Criacao\2025\BARDAHL\CRIAÇÃO OPERAND\261 - SOLICITAÇÕES PONTUAIS - BARDAHL\2…"
click at [935, 81] on span "Parar" at bounding box center [939, 81] width 19 height 10
type input "00:29:00"
